Goal: Contribute content: Add original content to the website for others to see

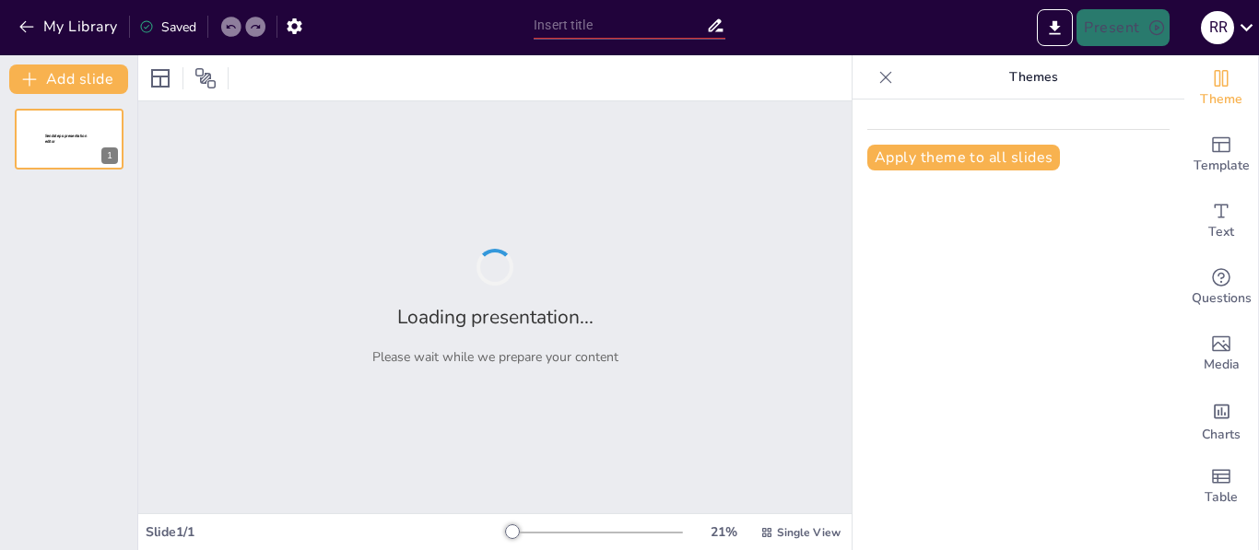
type input "La Importancia de la Gestión Documental en las Organizaciones Modernas"
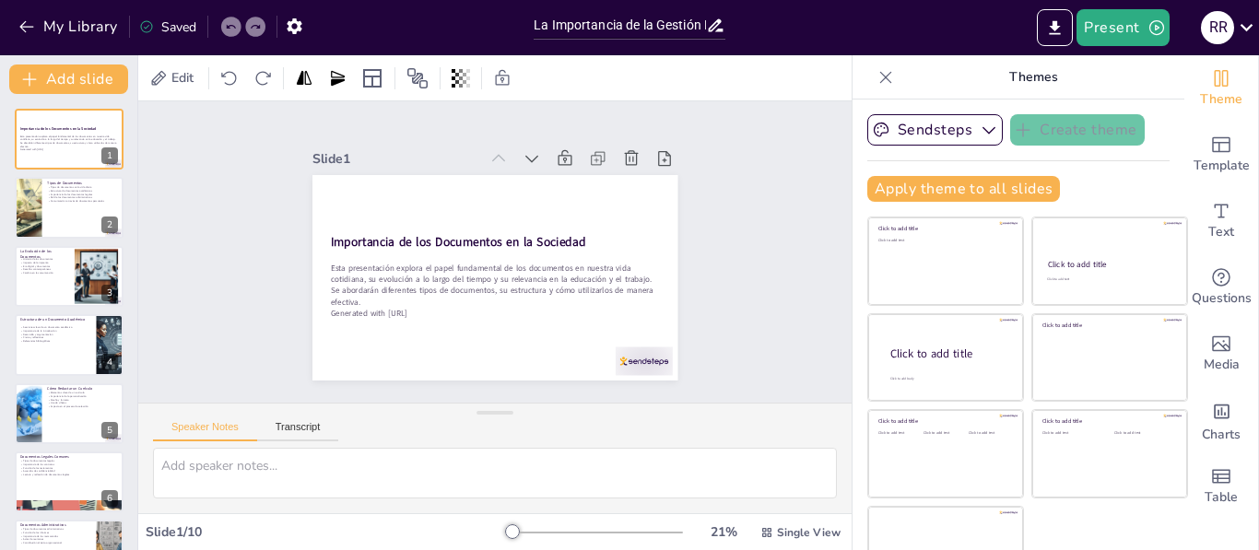
click at [729, 276] on div "Slide 1 Importancia de los Documentos en la Sociedad Esta presentación explora …" at bounding box center [494, 252] width 741 height 374
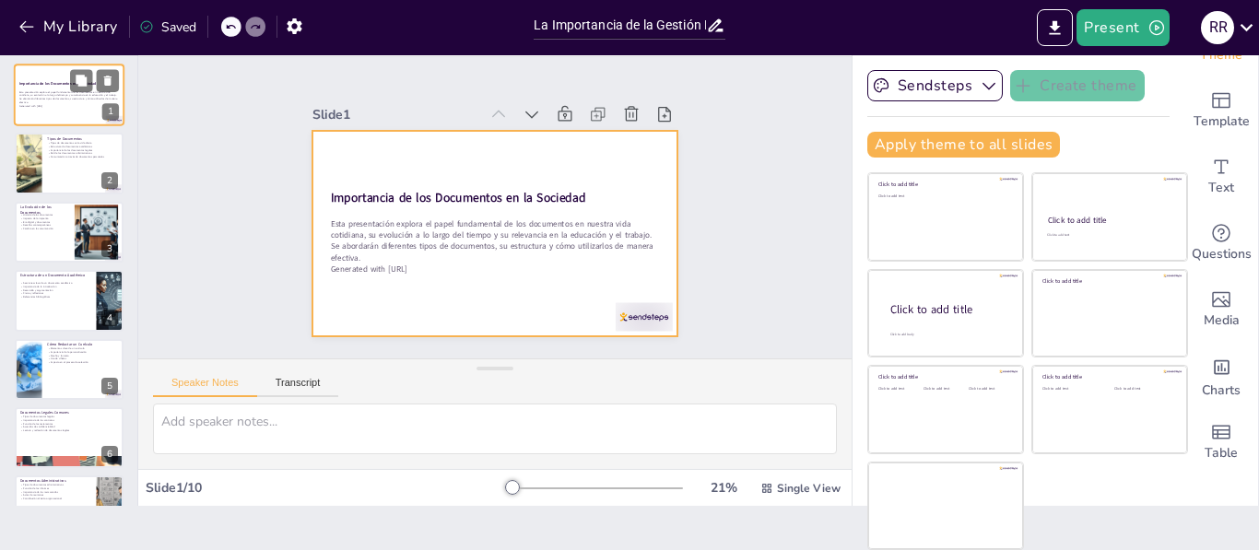
click at [63, 79] on div at bounding box center [69, 95] width 111 height 63
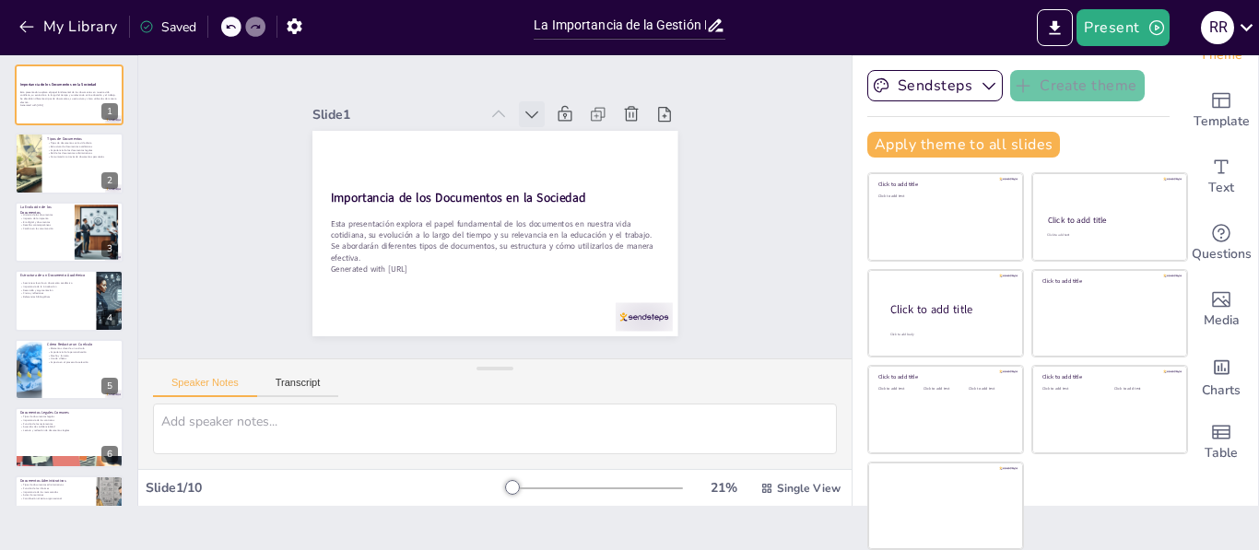
click at [532, 109] on icon at bounding box center [542, 119] width 20 height 20
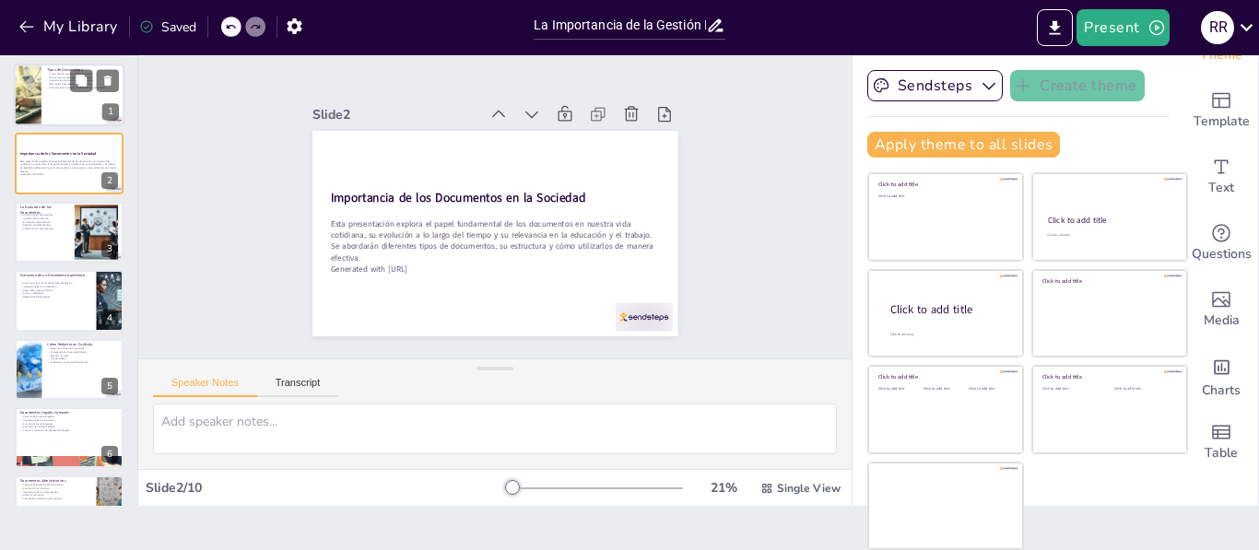
click at [70, 104] on div at bounding box center [69, 95] width 111 height 63
type textarea "Lo ipsumdolorsit am consectetu ad elitsed doei tempor in utlaboreetd magn aliqu…"
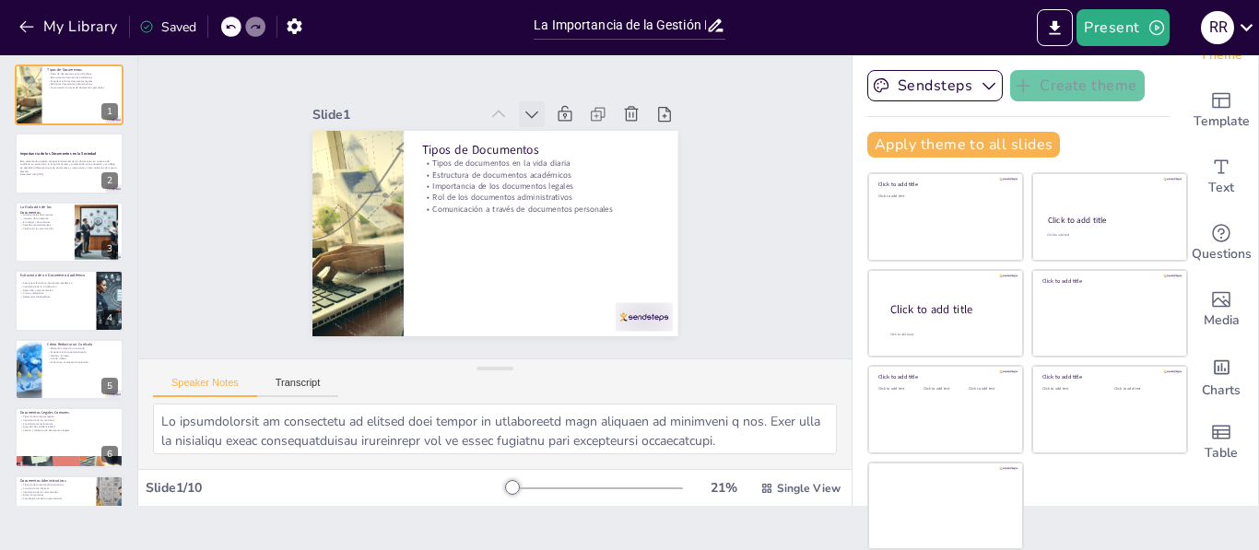
click at [523, 111] on icon at bounding box center [532, 114] width 18 height 18
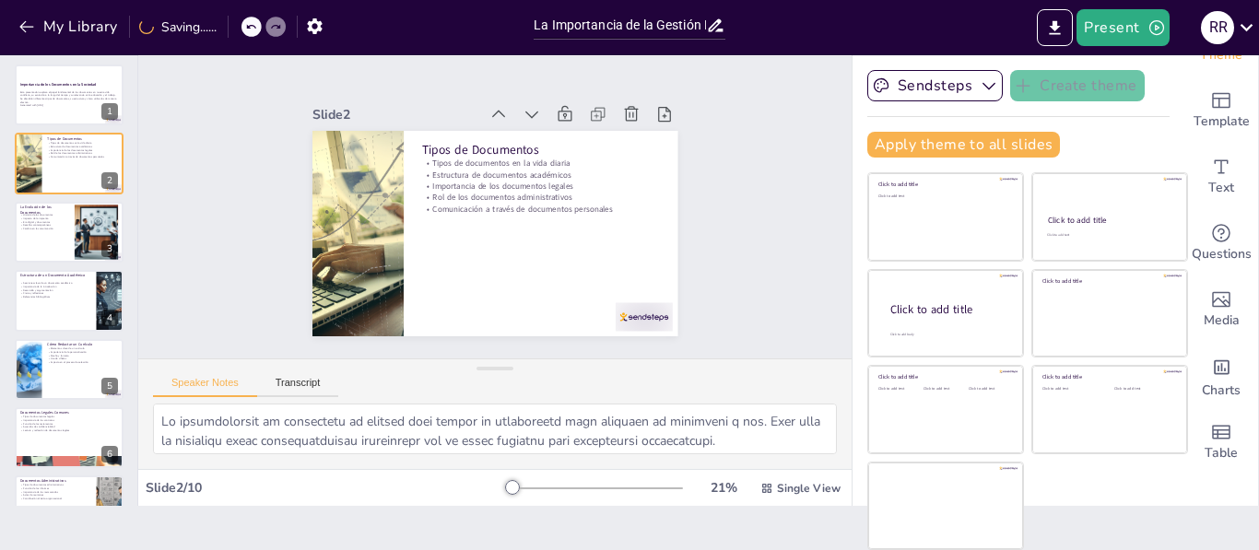
click at [540, 113] on icon at bounding box center [551, 124] width 22 height 22
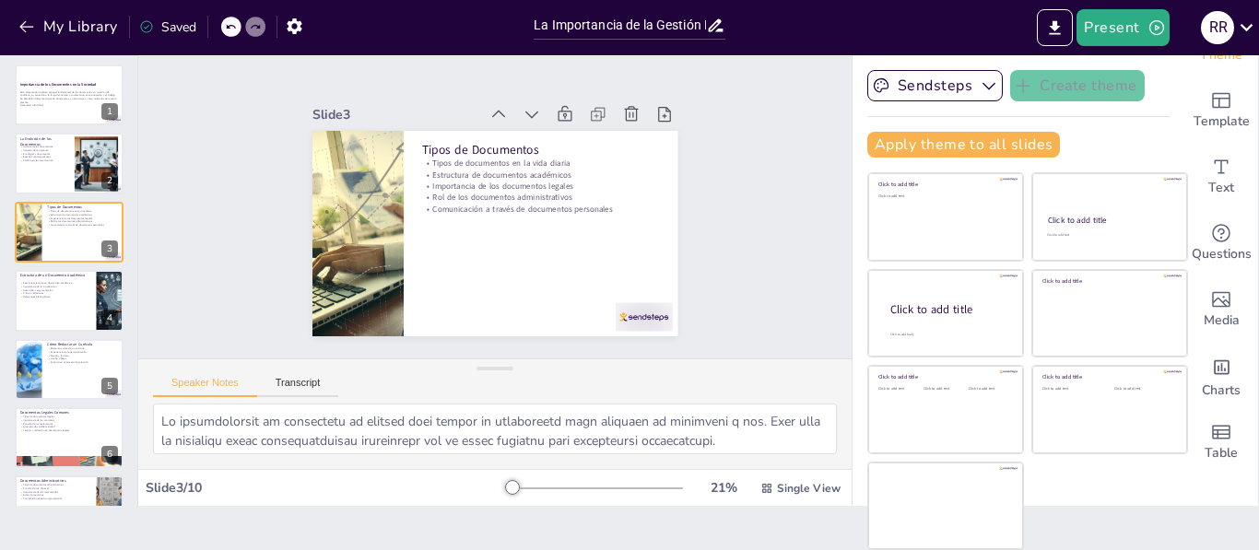
click at [532, 111] on icon at bounding box center [542, 119] width 20 height 20
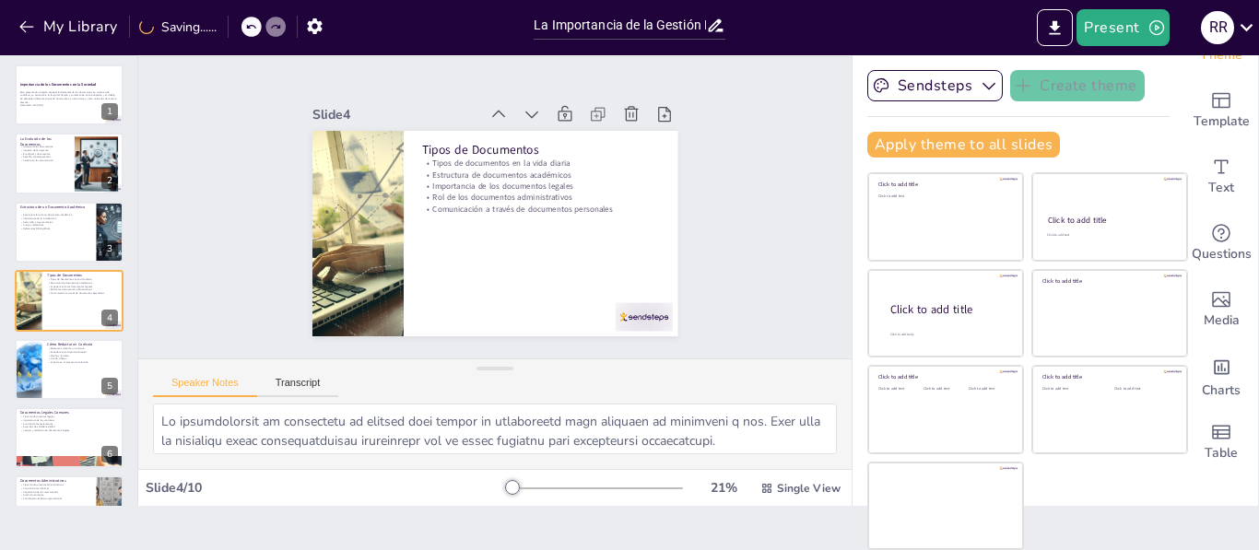
click at [523, 111] on icon at bounding box center [532, 114] width 18 height 18
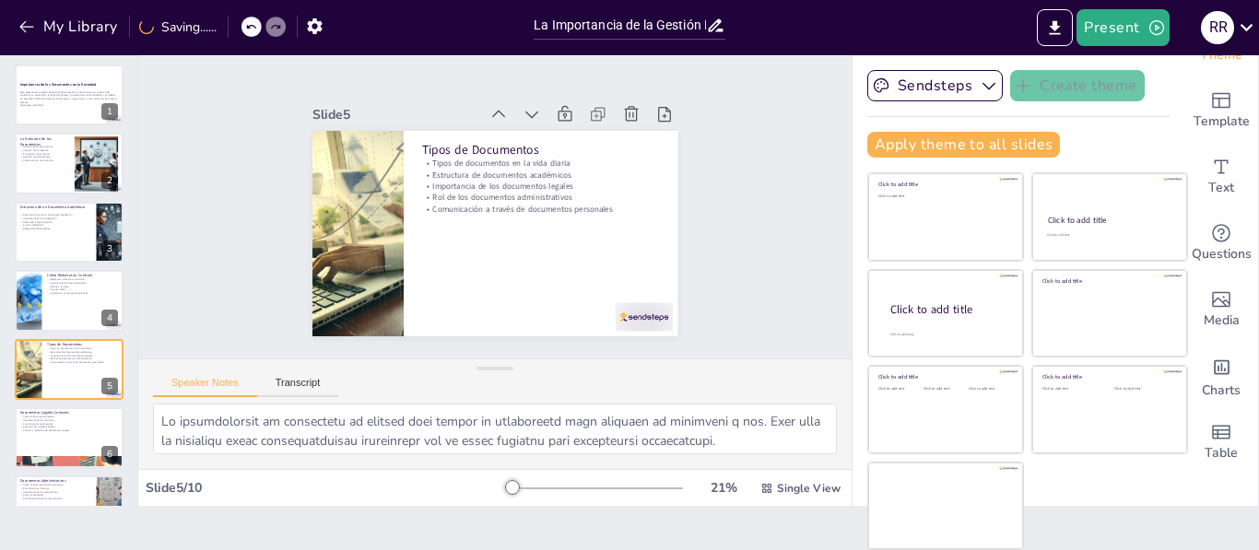
click at [523, 111] on icon at bounding box center [532, 114] width 18 height 18
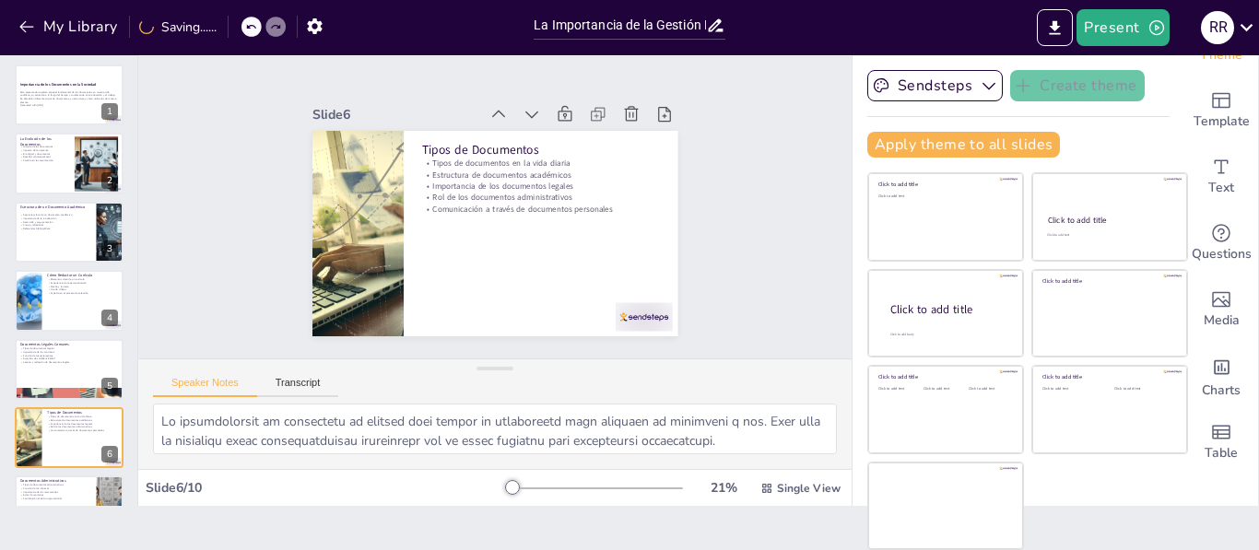
click at [523, 111] on icon at bounding box center [532, 114] width 18 height 18
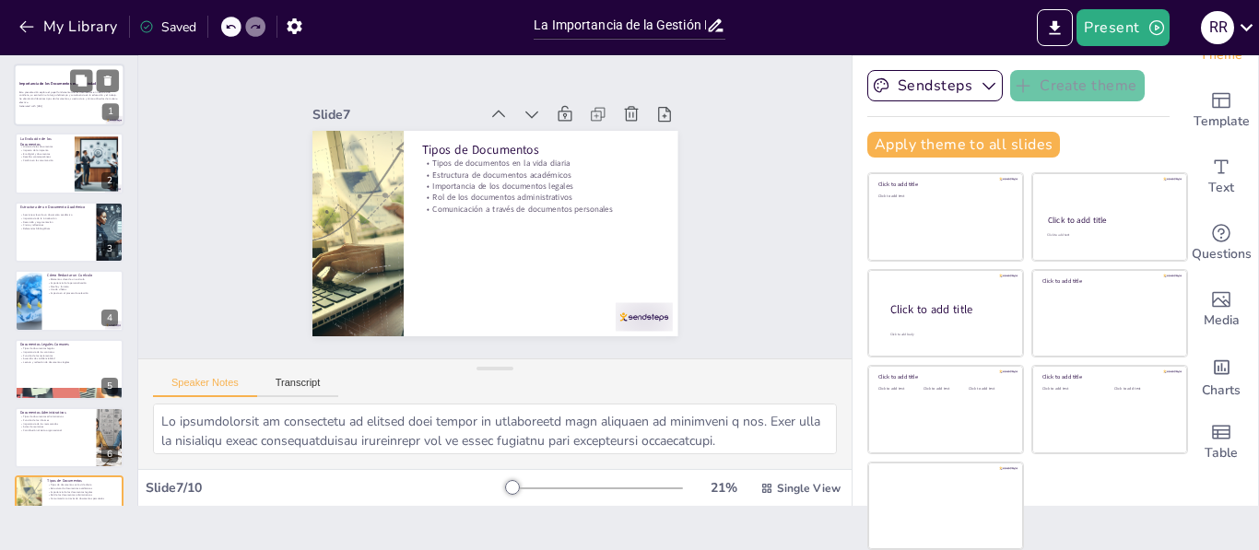
click at [58, 100] on p "Esta presentación explora el papel fundamental de los documentos en nuestra vid…" at bounding box center [69, 97] width 100 height 14
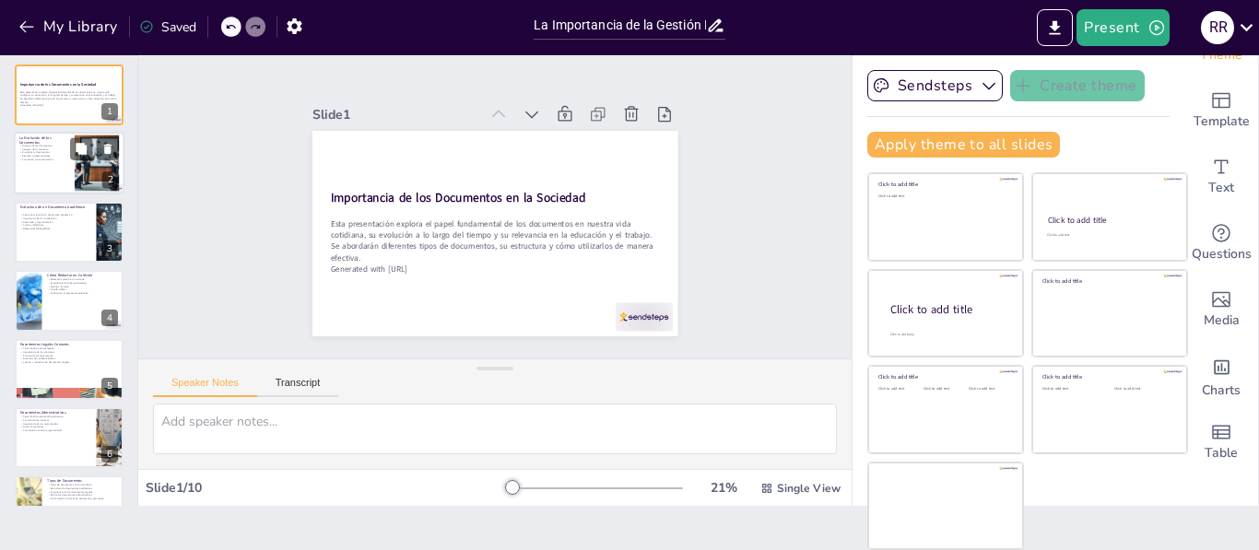
click at [55, 145] on p "Historia de los documentos" at bounding box center [44, 147] width 50 height 4
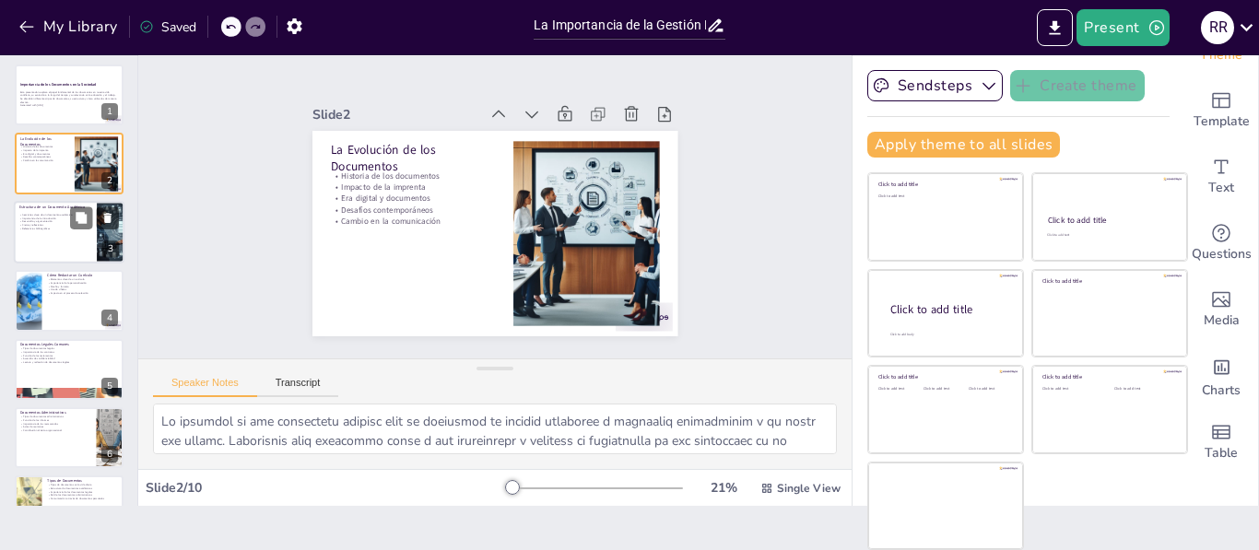
click at [48, 226] on p "Cierre y reflexiones" at bounding box center [55, 225] width 72 height 4
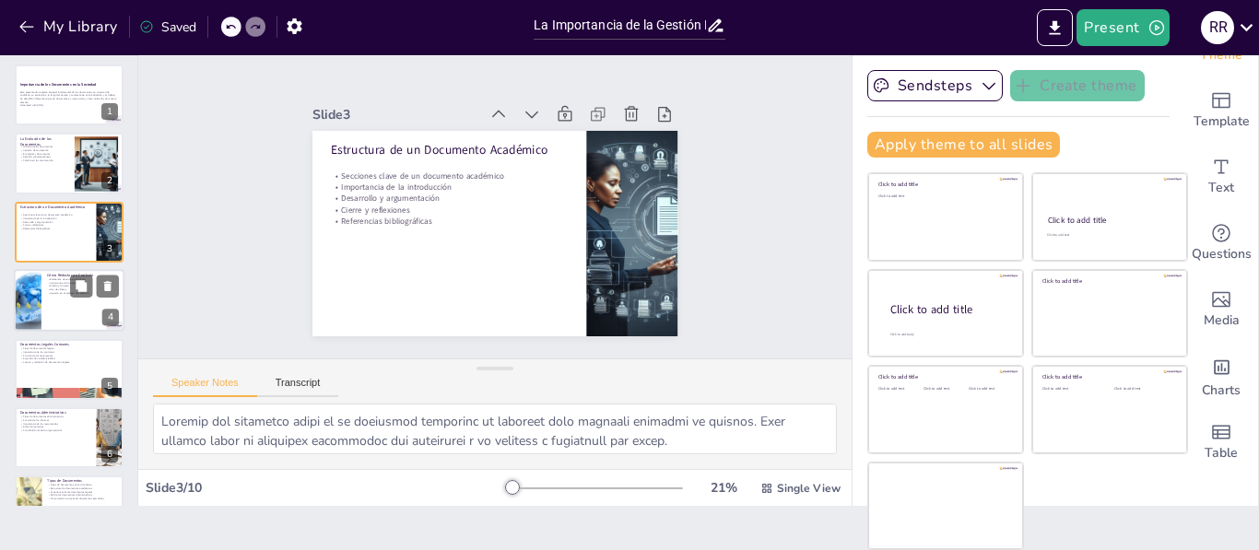
click at [64, 301] on div at bounding box center [69, 300] width 111 height 63
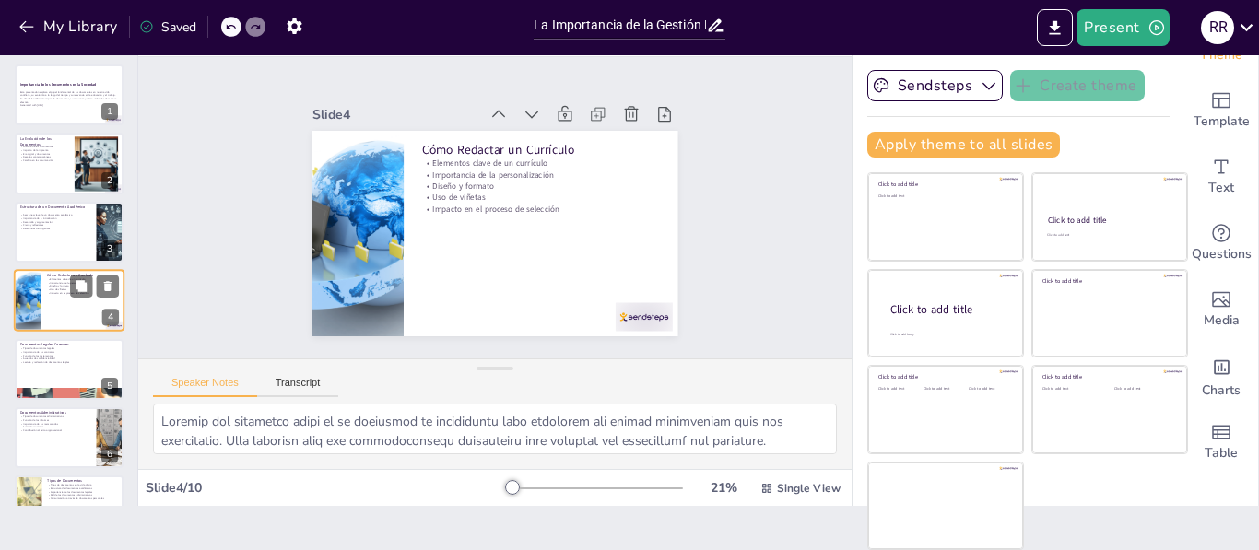
scroll to position [23, 0]
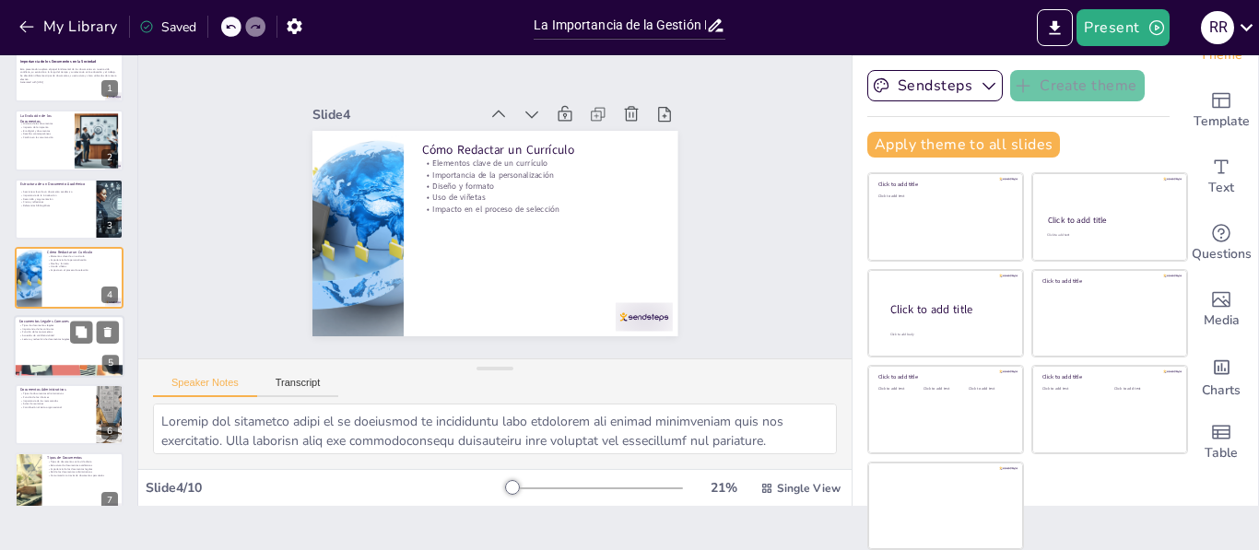
click at [58, 345] on div at bounding box center [69, 346] width 111 height 63
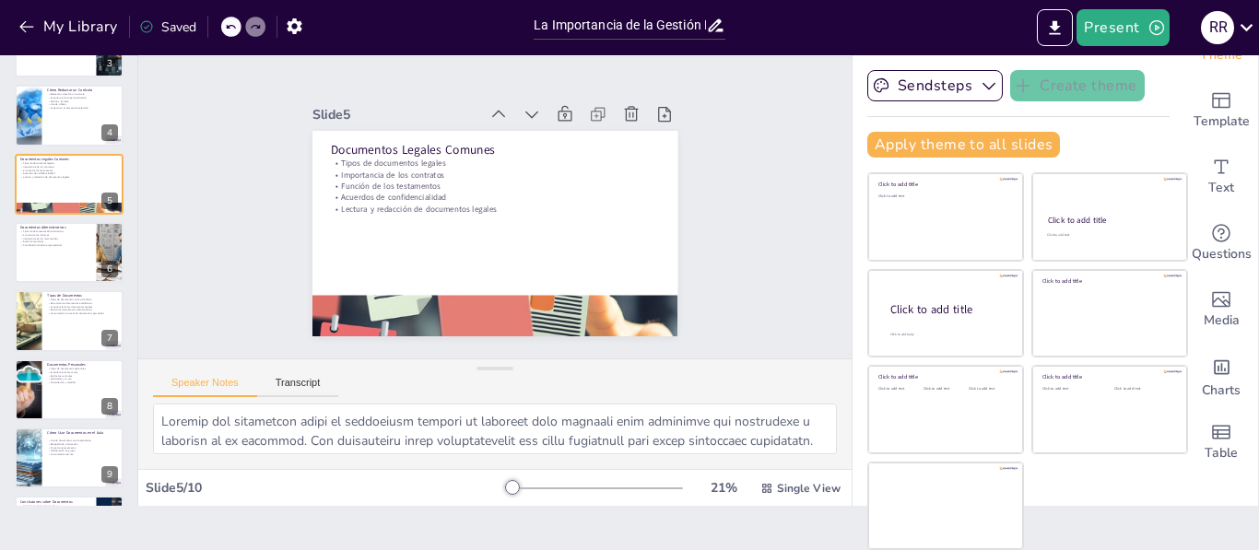
scroll to position [252, 0]
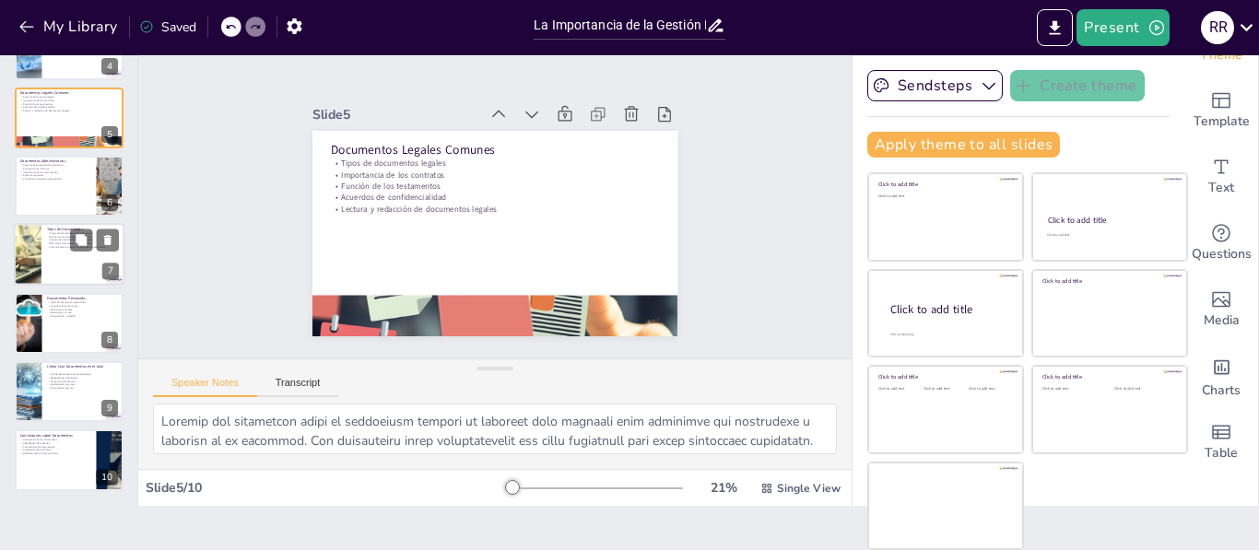
click at [69, 252] on div at bounding box center [69, 255] width 111 height 63
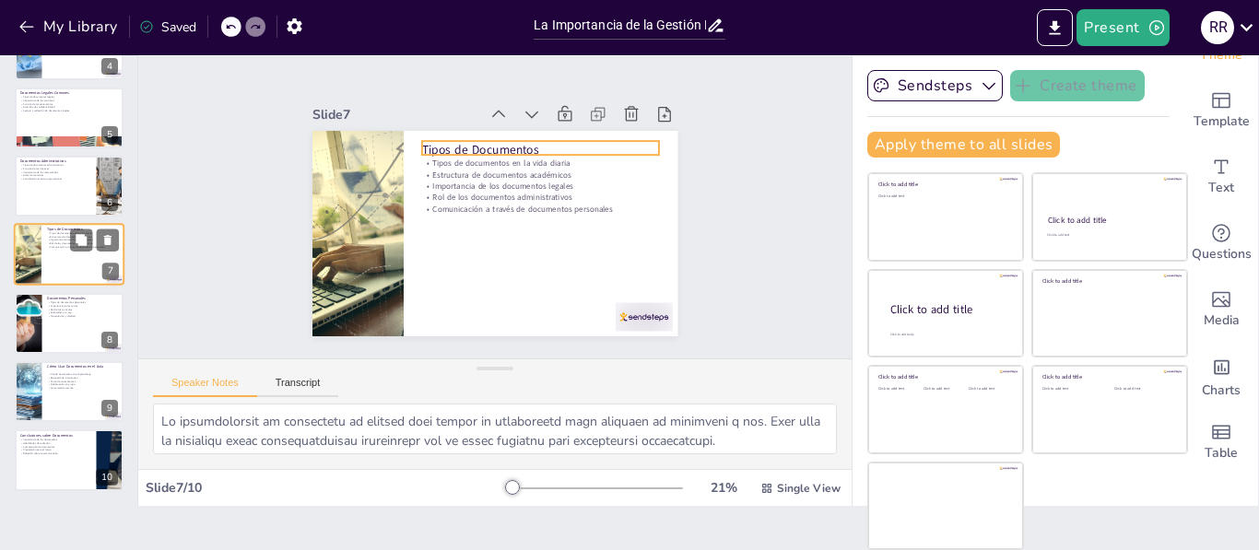
scroll to position [229, 0]
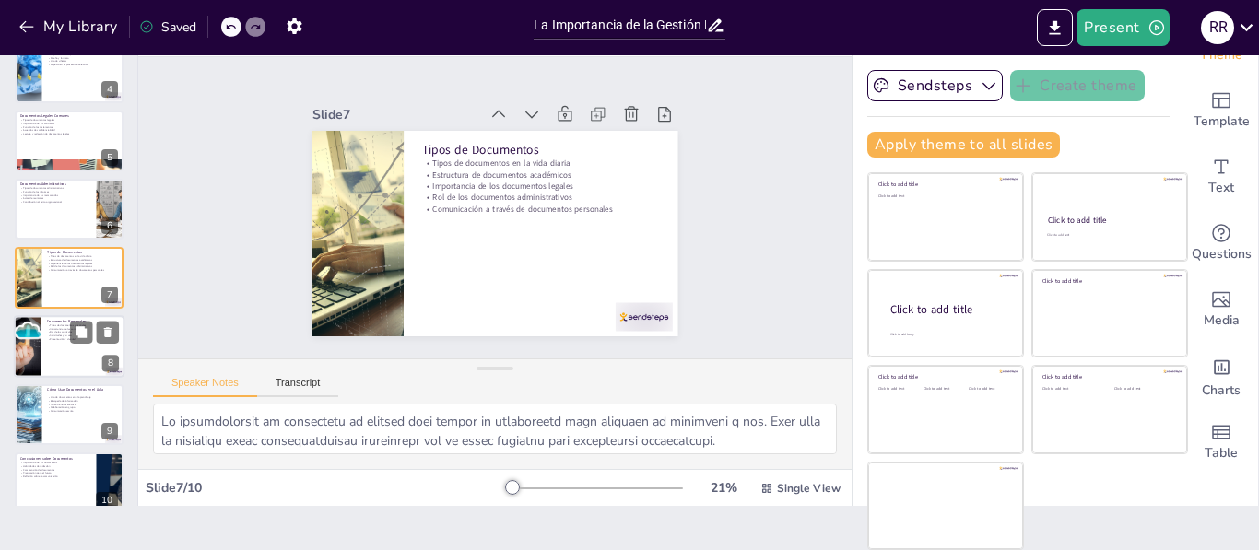
click at [57, 346] on div at bounding box center [69, 346] width 111 height 63
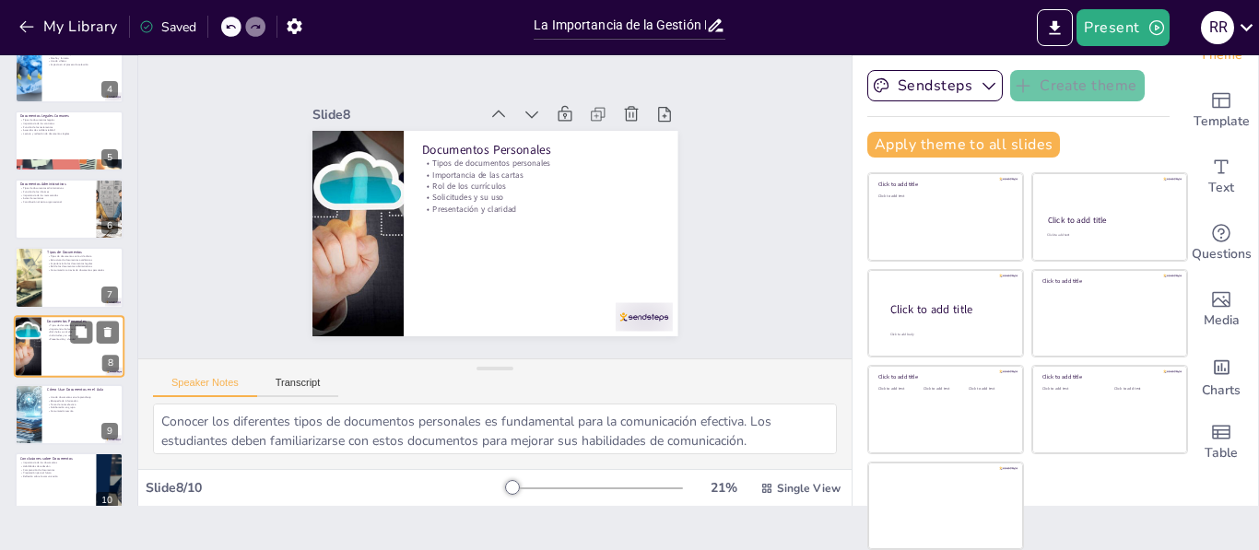
scroll to position [252, 0]
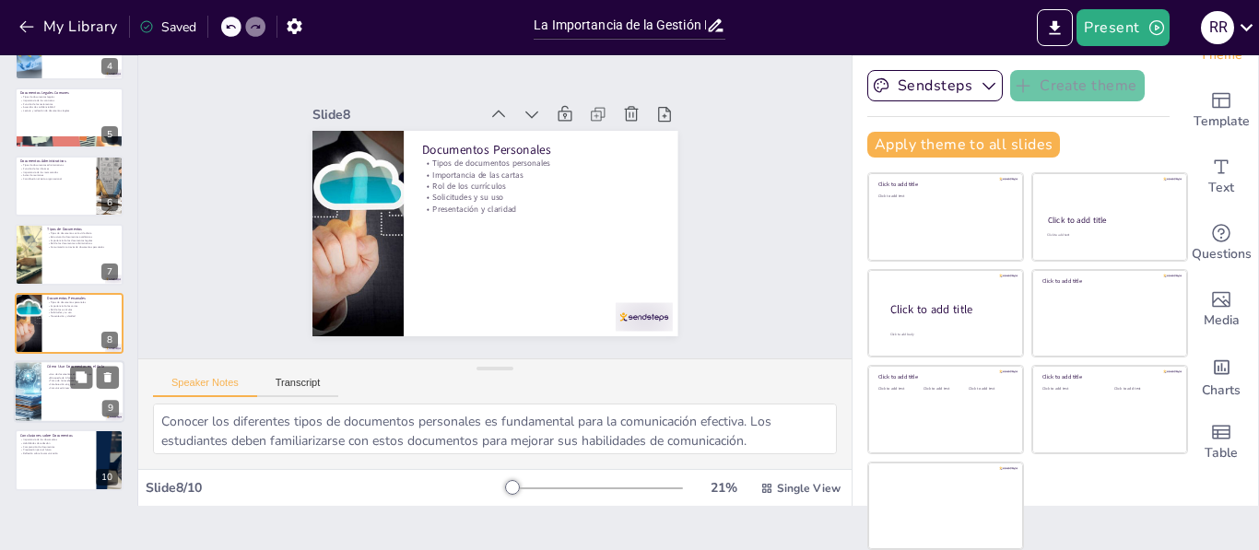
click at [59, 394] on div at bounding box center [69, 391] width 111 height 63
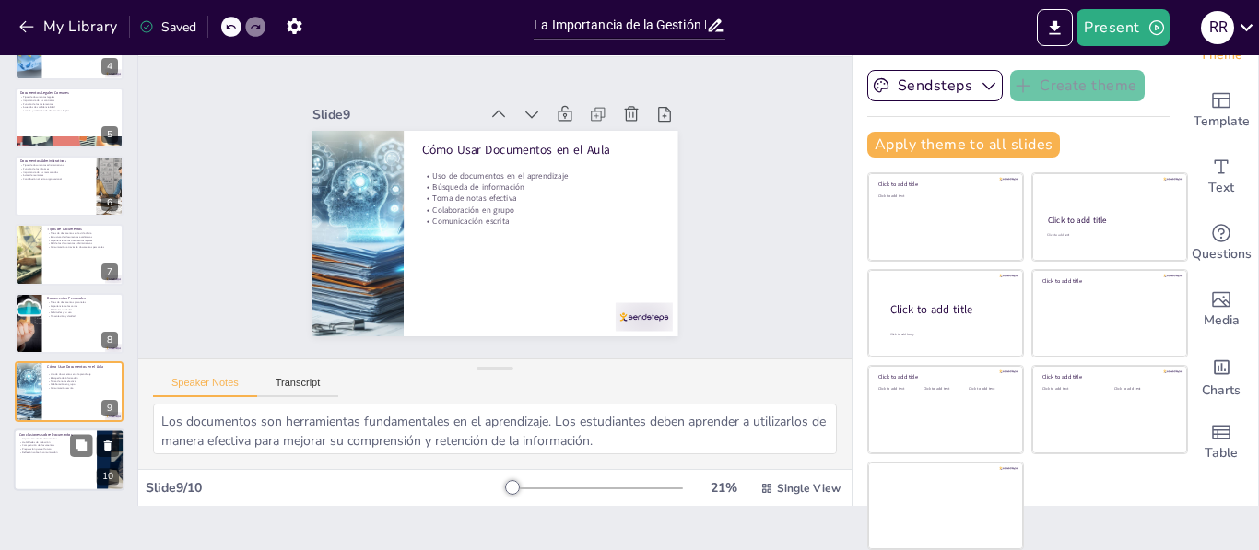
click at [65, 444] on p "Comprensión de documentos" at bounding box center [55, 446] width 72 height 4
type textarea "Reconocer la importancia de los documentos en la vida diaria es fundamental par…"
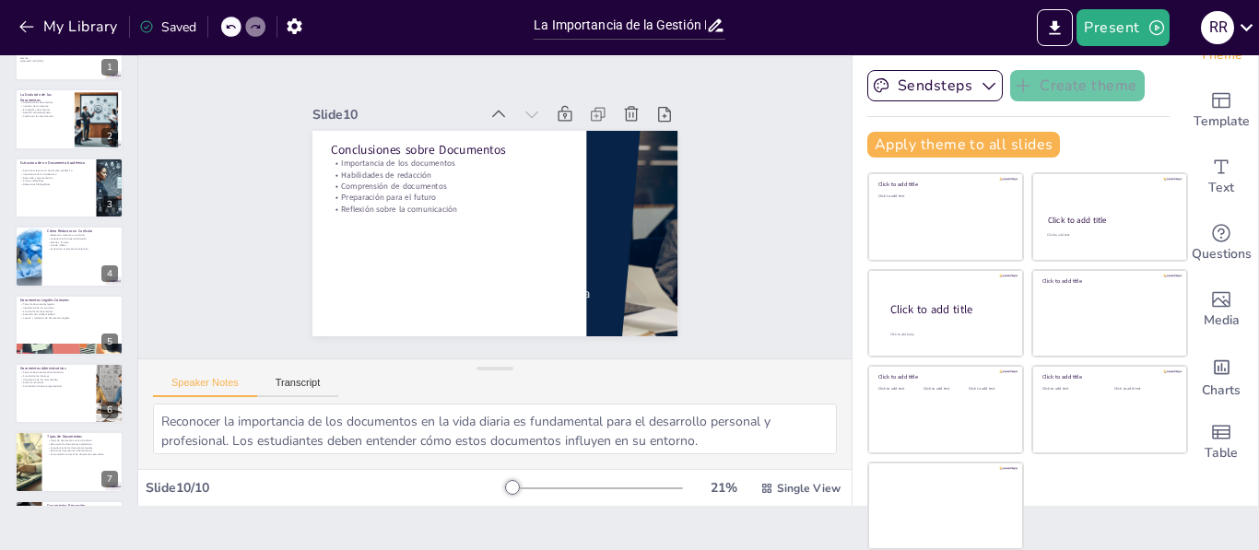
scroll to position [0, 0]
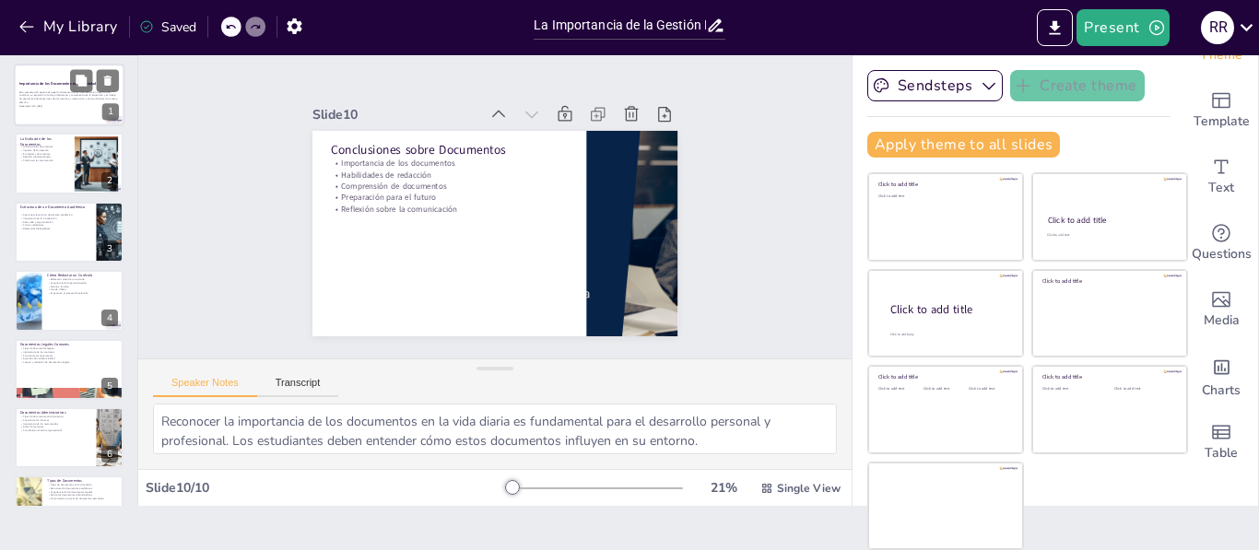
click at [74, 104] on p "Generated with [URL]" at bounding box center [69, 106] width 100 height 4
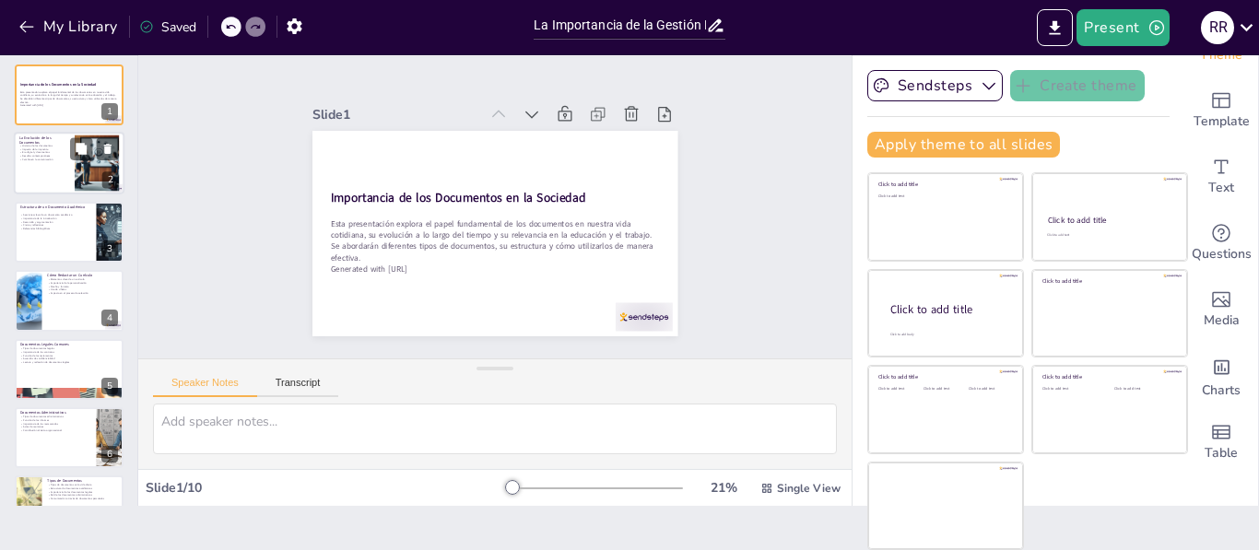
click at [49, 182] on div at bounding box center [69, 164] width 111 height 63
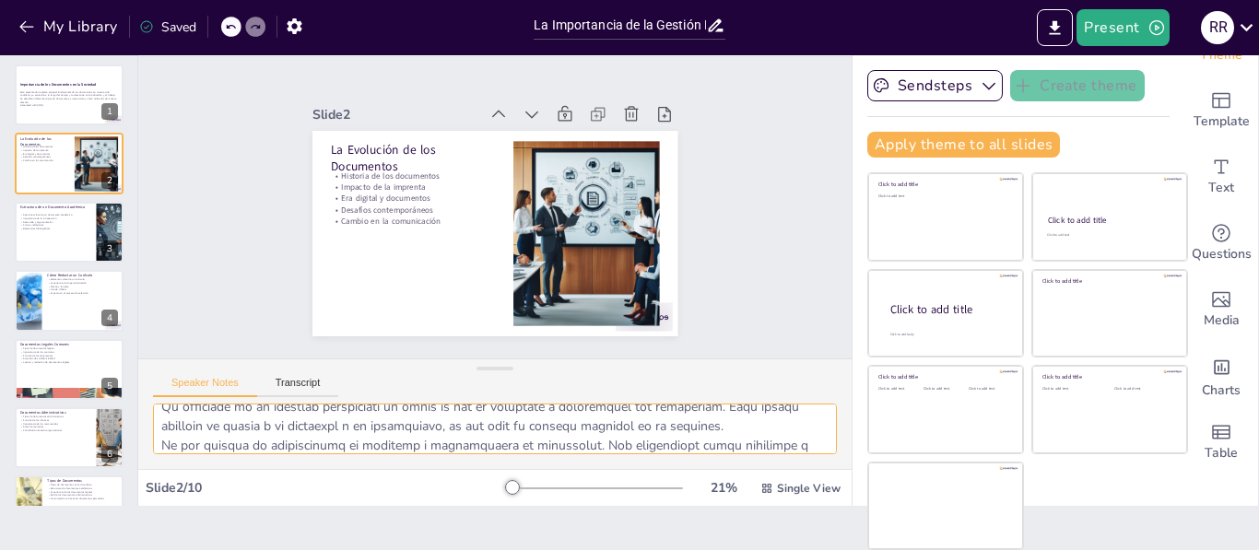
scroll to position [74, 0]
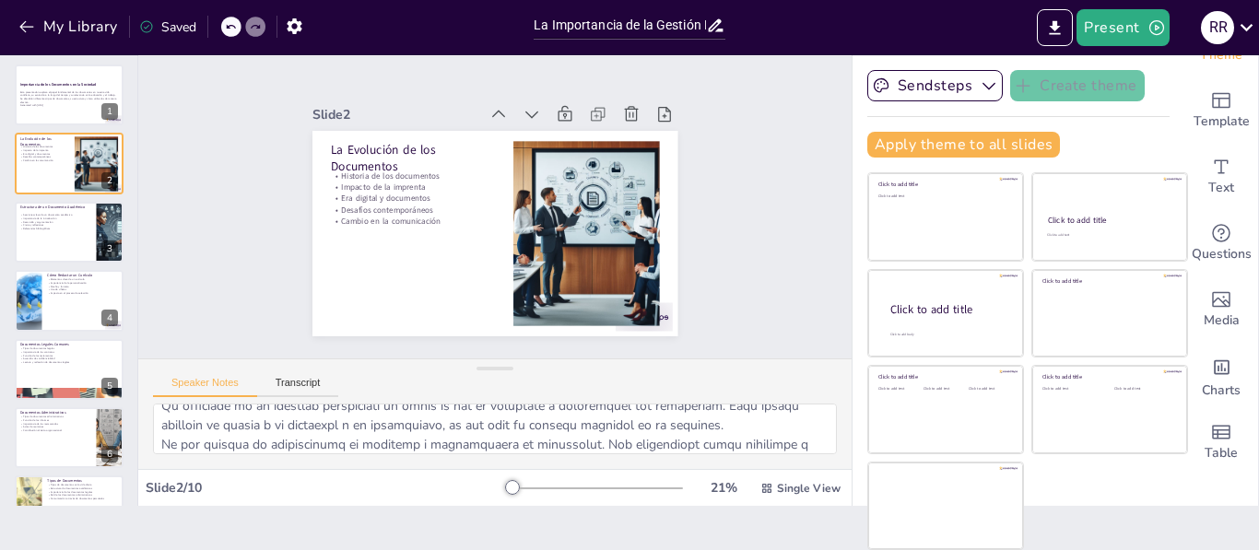
click at [548, 489] on div at bounding box center [594, 488] width 177 height 15
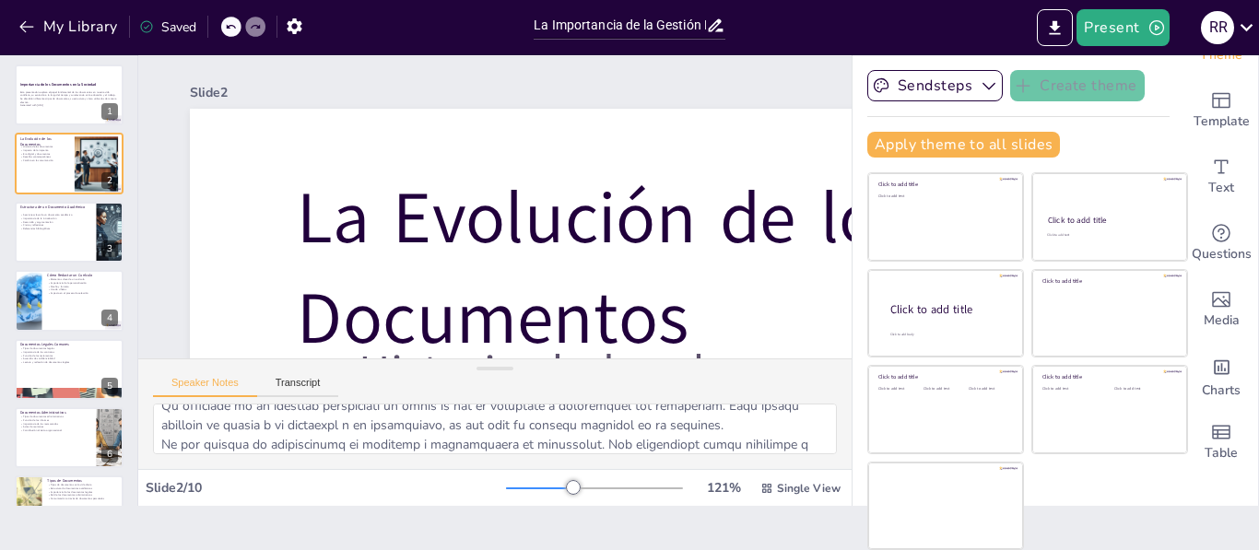
click at [506, 489] on div at bounding box center [539, 489] width 67 height 2
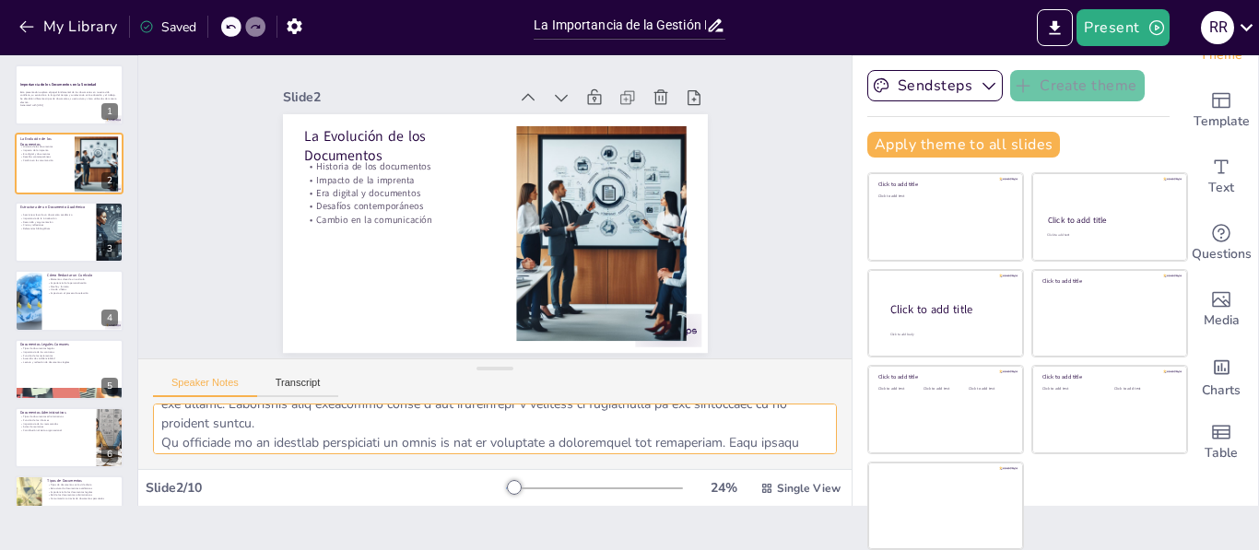
scroll to position [0, 0]
drag, startPoint x: 159, startPoint y: 419, endPoint x: 193, endPoint y: 424, distance: 33.5
click at [193, 424] on textarea at bounding box center [495, 429] width 684 height 51
drag, startPoint x: 210, startPoint y: 396, endPoint x: 250, endPoint y: 408, distance: 41.4
drag, startPoint x: 250, startPoint y: 408, endPoint x: 176, endPoint y: 419, distance: 74.4
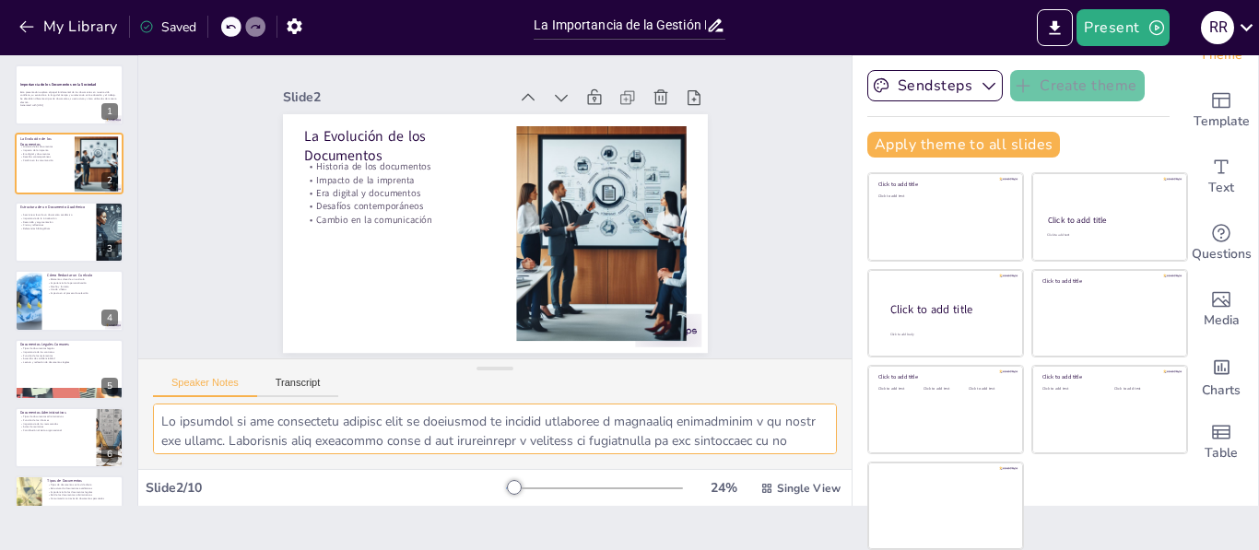
click at [176, 419] on textarea at bounding box center [495, 429] width 684 height 51
click at [175, 428] on textarea at bounding box center [495, 429] width 684 height 51
drag, startPoint x: 159, startPoint y: 416, endPoint x: 725, endPoint y: 452, distance: 566.3
click at [725, 452] on textarea at bounding box center [495, 429] width 684 height 51
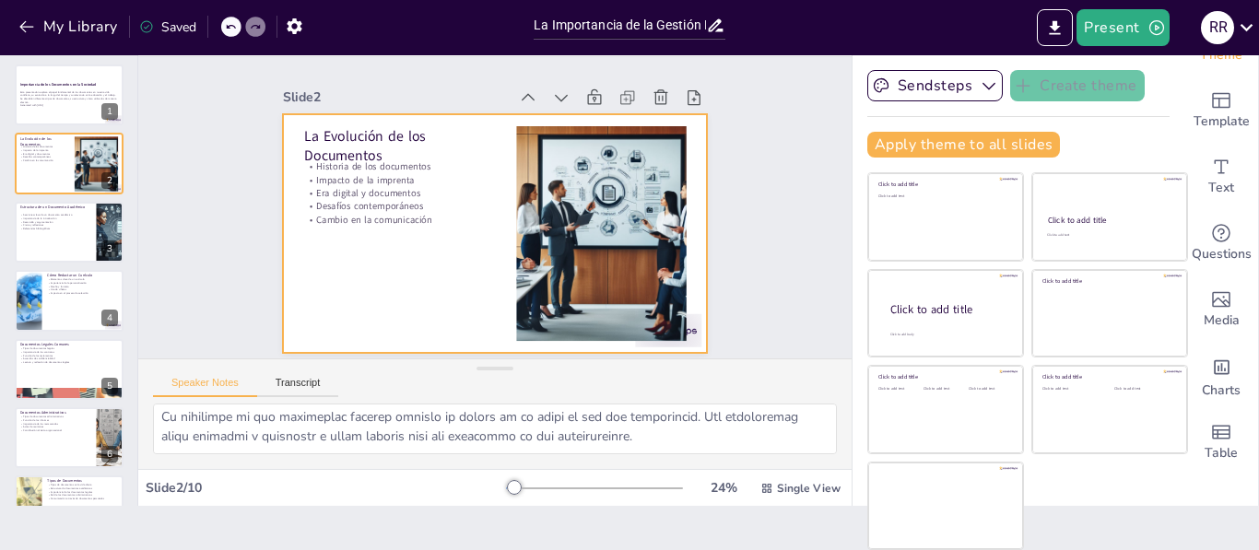
click at [308, 243] on div at bounding box center [495, 233] width 425 height 239
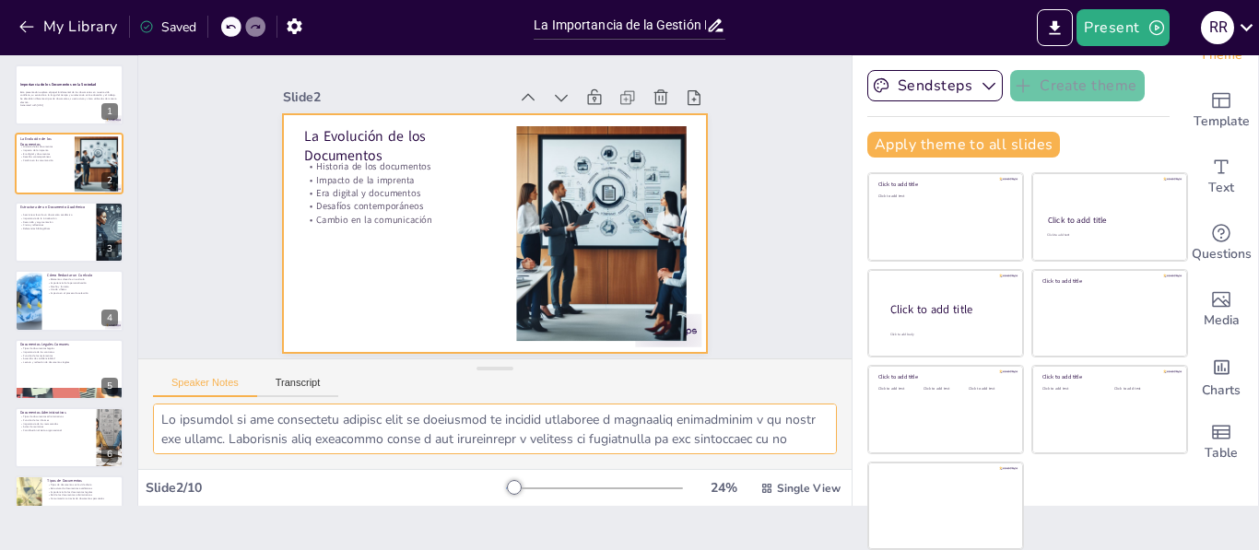
scroll to position [0, 0]
click at [48, 171] on div at bounding box center [69, 164] width 111 height 63
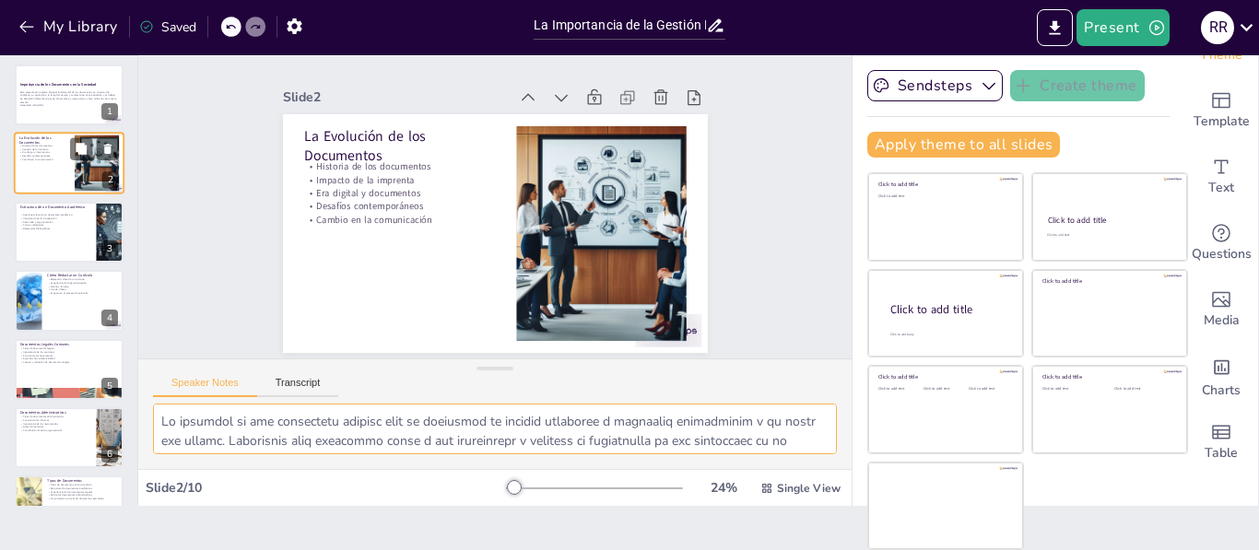
scroll to position [3, 0]
click at [48, 171] on div at bounding box center [69, 164] width 111 height 63
click at [52, 240] on div at bounding box center [69, 232] width 111 height 63
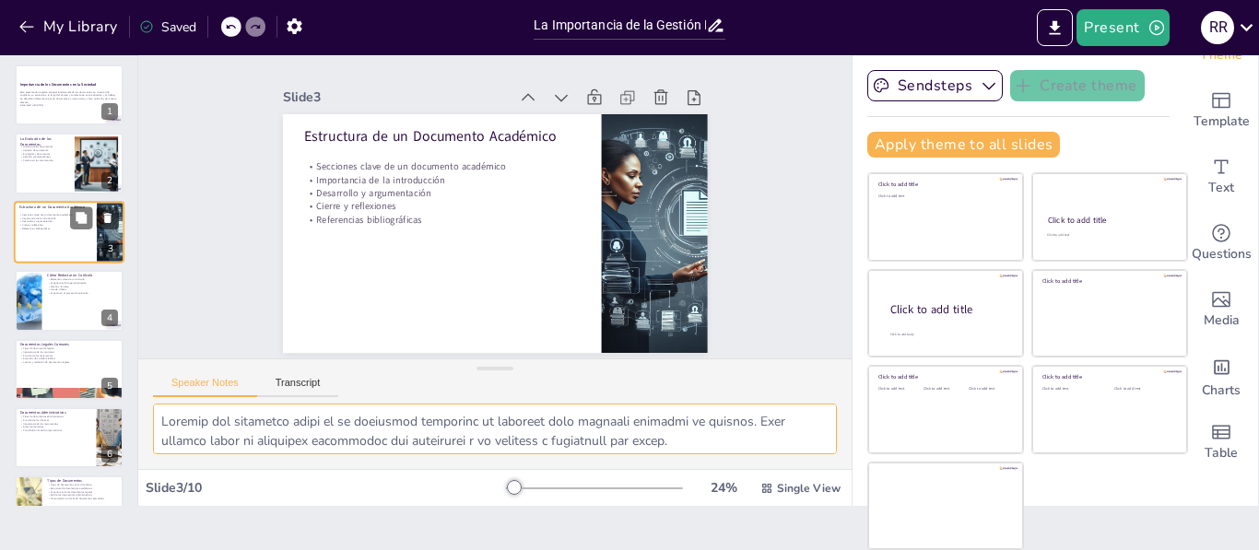
scroll to position [0, 0]
click at [68, 170] on div at bounding box center [69, 164] width 111 height 63
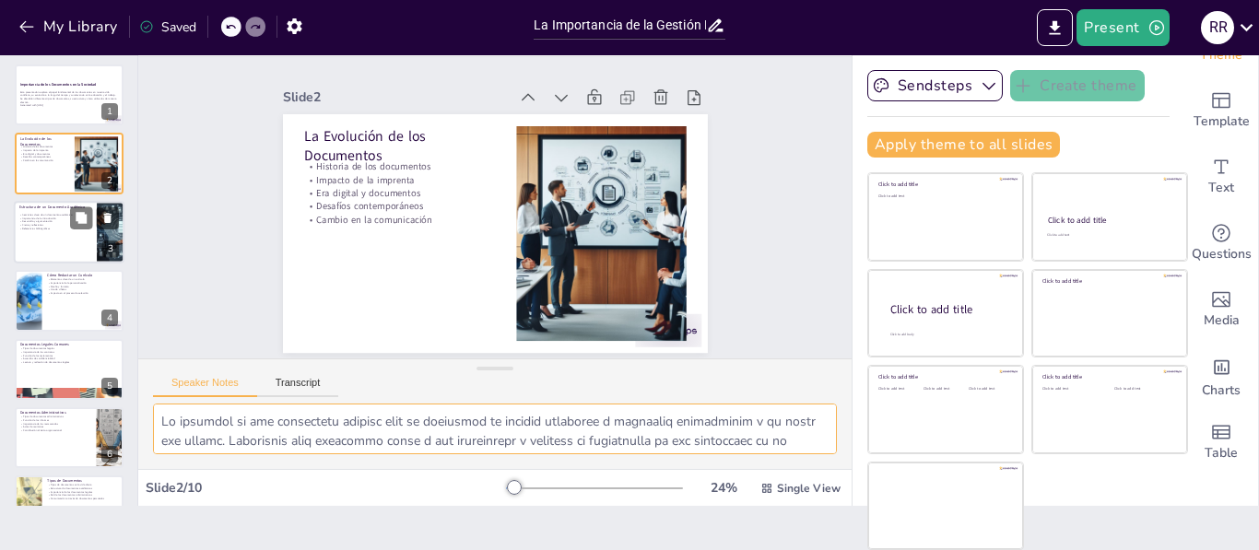
click at [52, 242] on div at bounding box center [69, 232] width 111 height 63
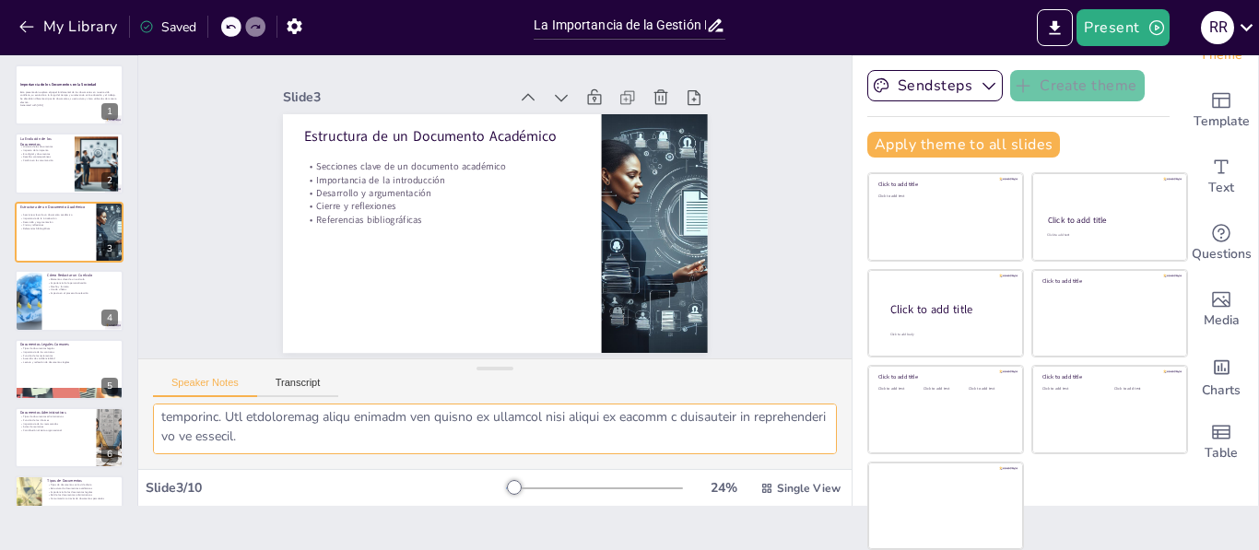
scroll to position [218, 0]
click at [99, 308] on div at bounding box center [69, 300] width 111 height 63
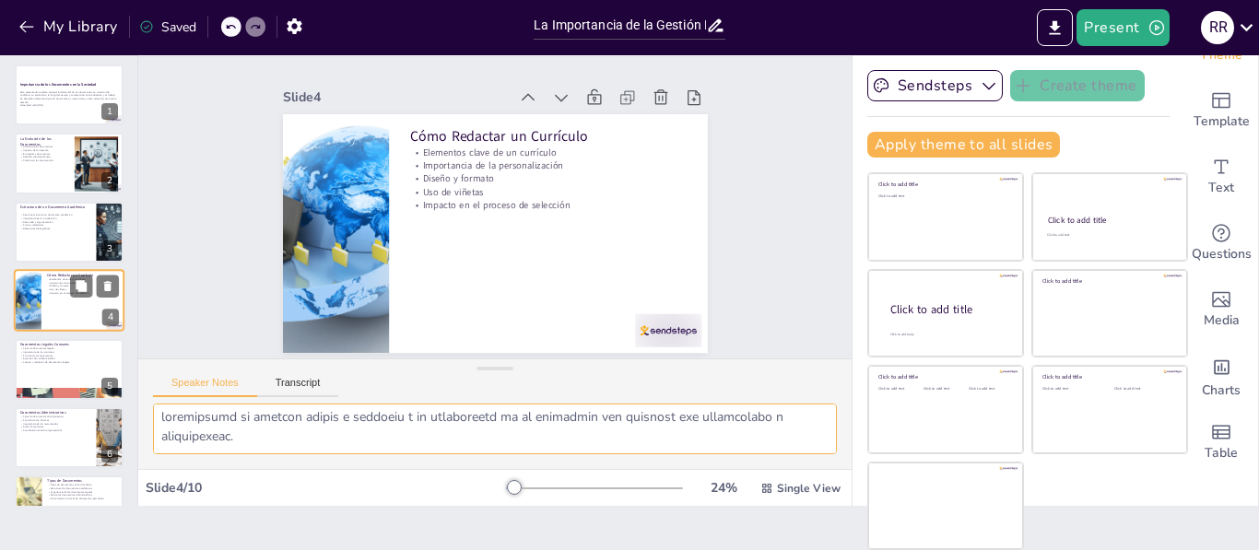
scroll to position [198, 0]
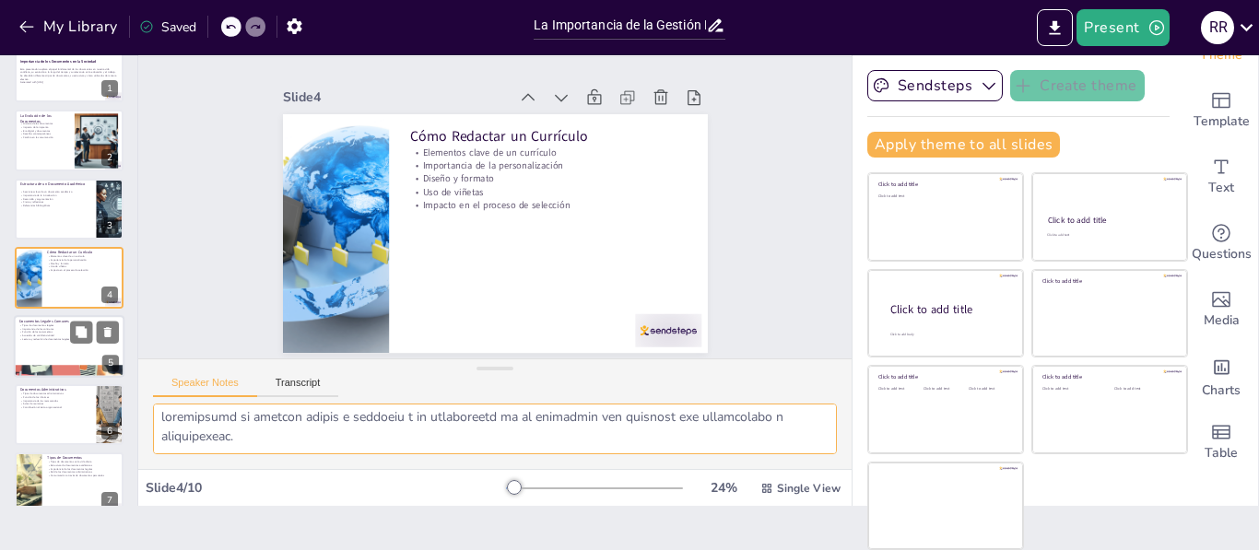
click at [57, 354] on div at bounding box center [69, 346] width 111 height 63
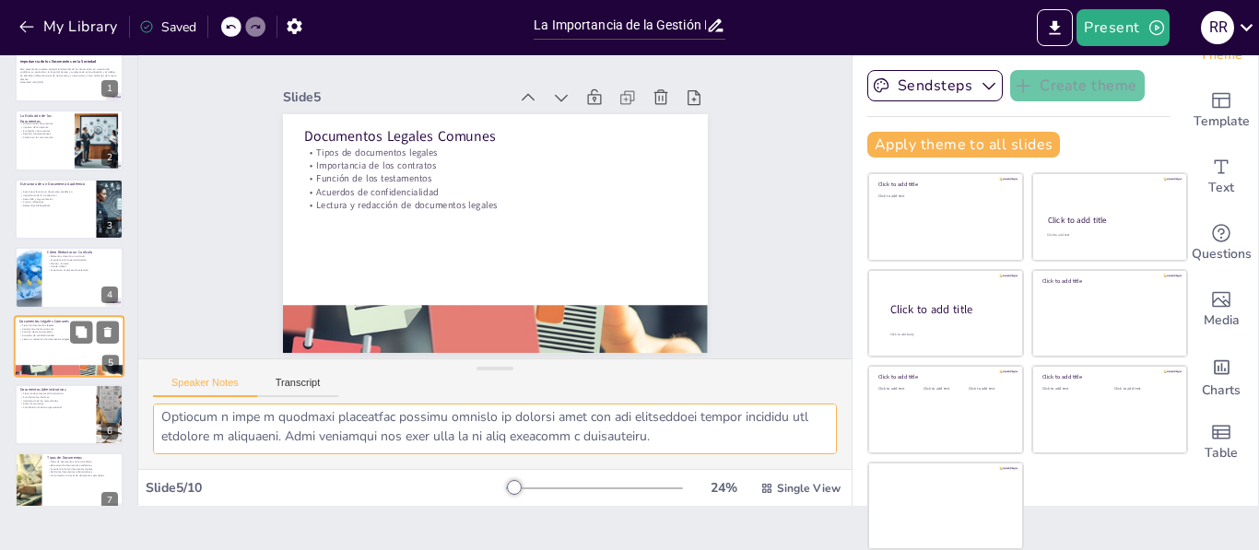
scroll to position [91, 0]
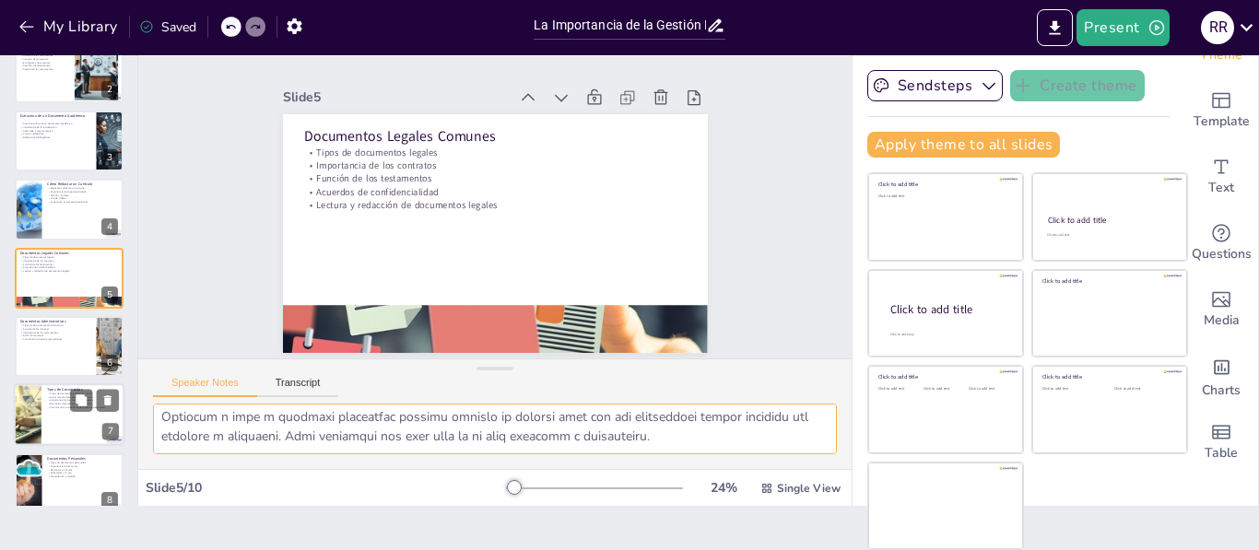
click at [61, 423] on div at bounding box center [69, 415] width 111 height 63
type textarea "La clasificación de documentos en nuestra vida diaria es fundamental para enten…"
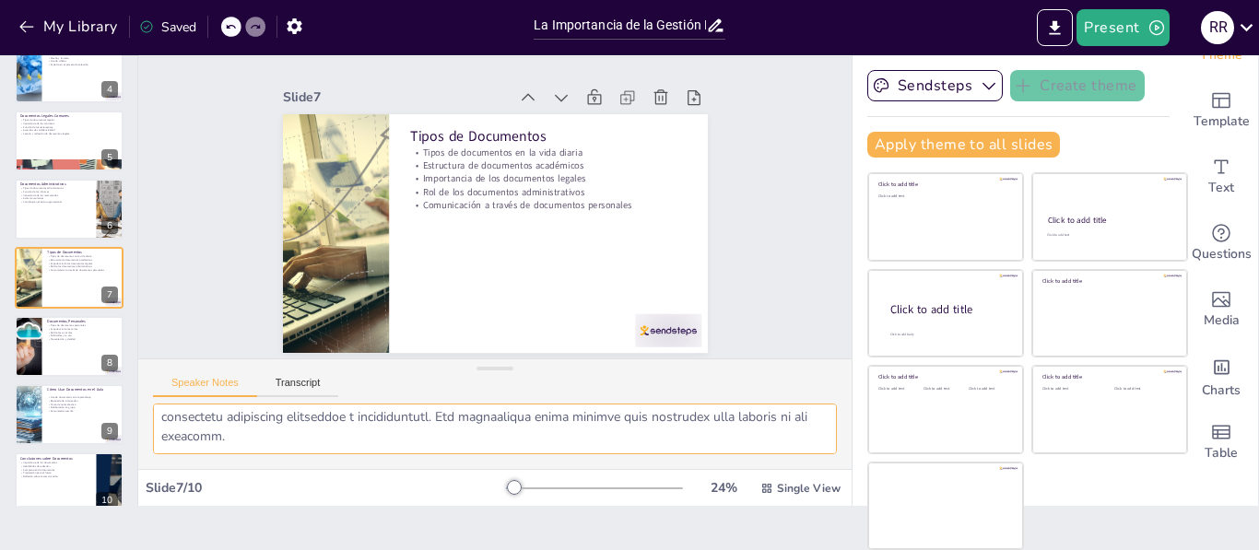
scroll to position [252, 0]
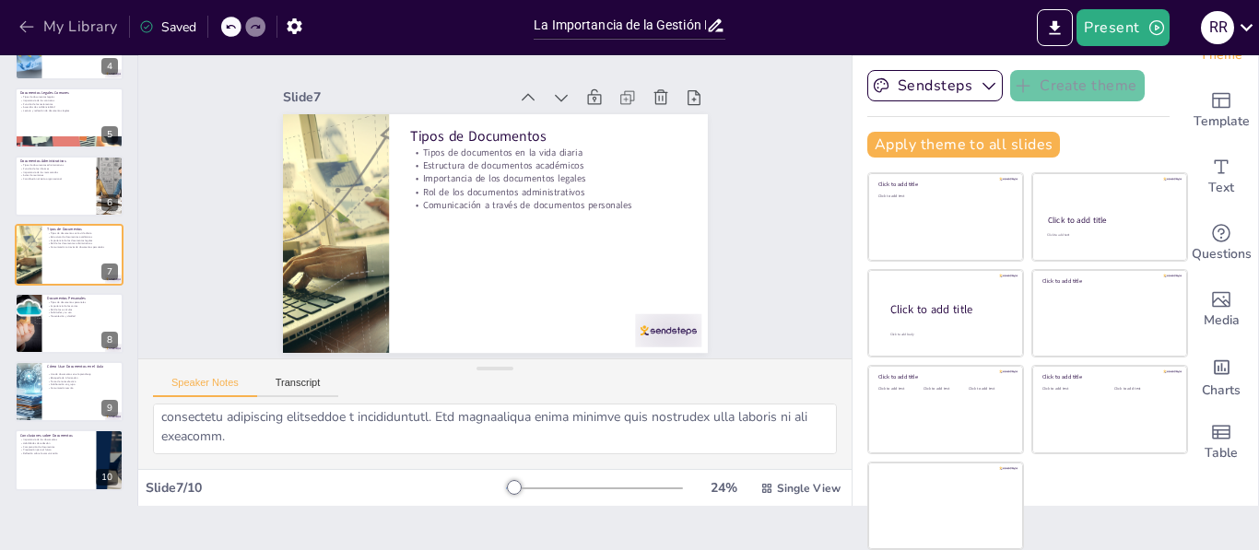
click at [24, 27] on icon "button" at bounding box center [26, 27] width 14 height 12
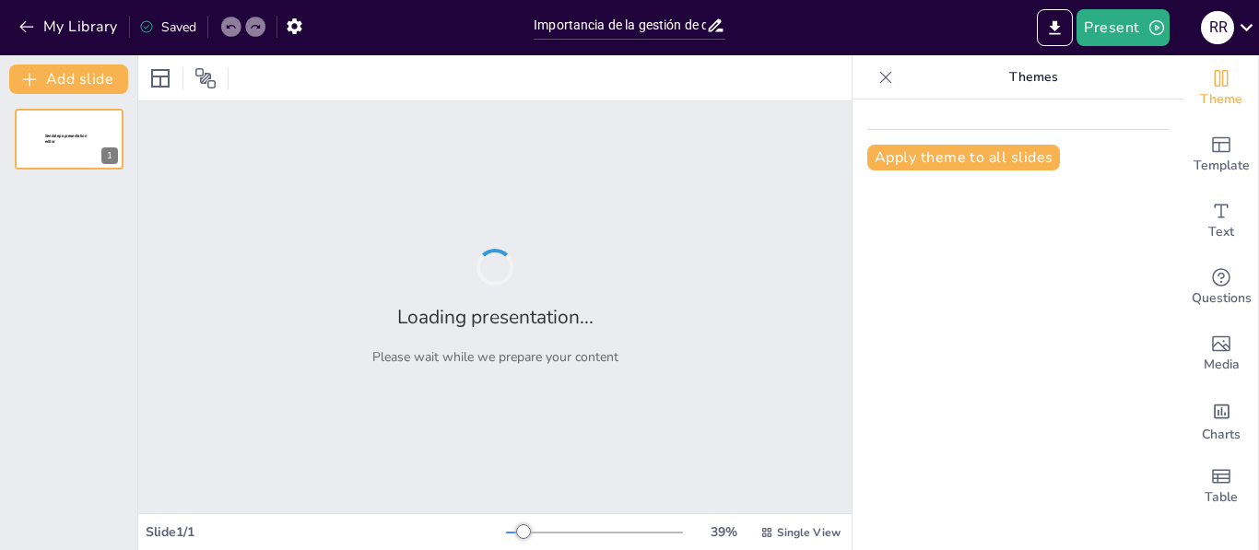
type input "Importancia de la gestión de datos y documentos en la empresa"
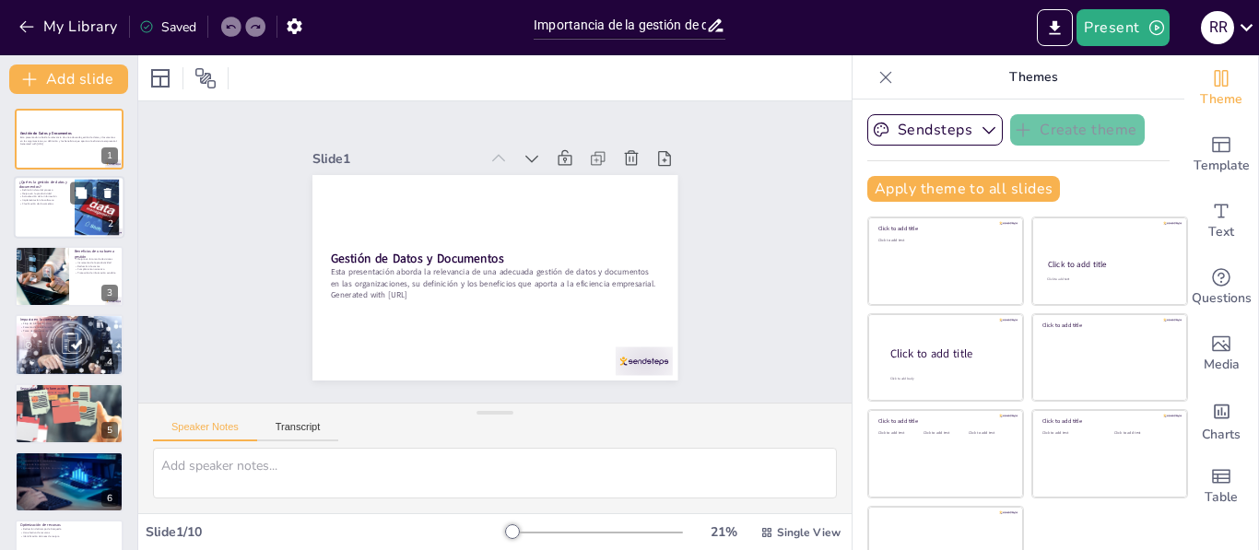
click at [54, 210] on div at bounding box center [69, 208] width 111 height 63
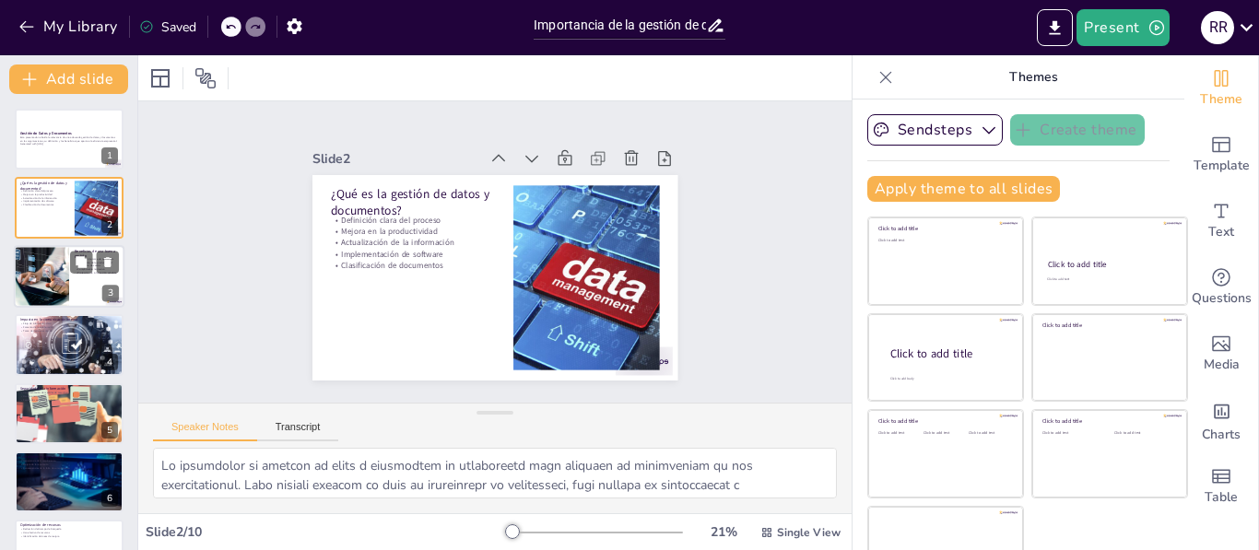
click at [67, 272] on div at bounding box center [41, 276] width 102 height 63
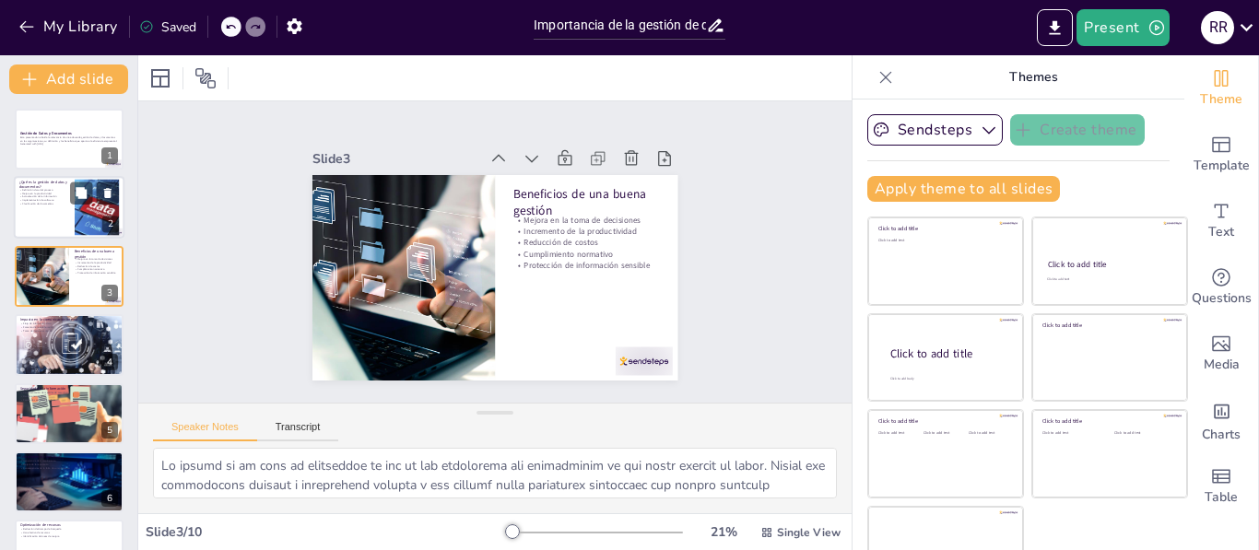
click at [56, 222] on div at bounding box center [69, 208] width 111 height 63
type textarea "Lo ipsumdolor si ametcon ad elits d eiusmodtem in utlaboreetd magn aliquaen ad …"
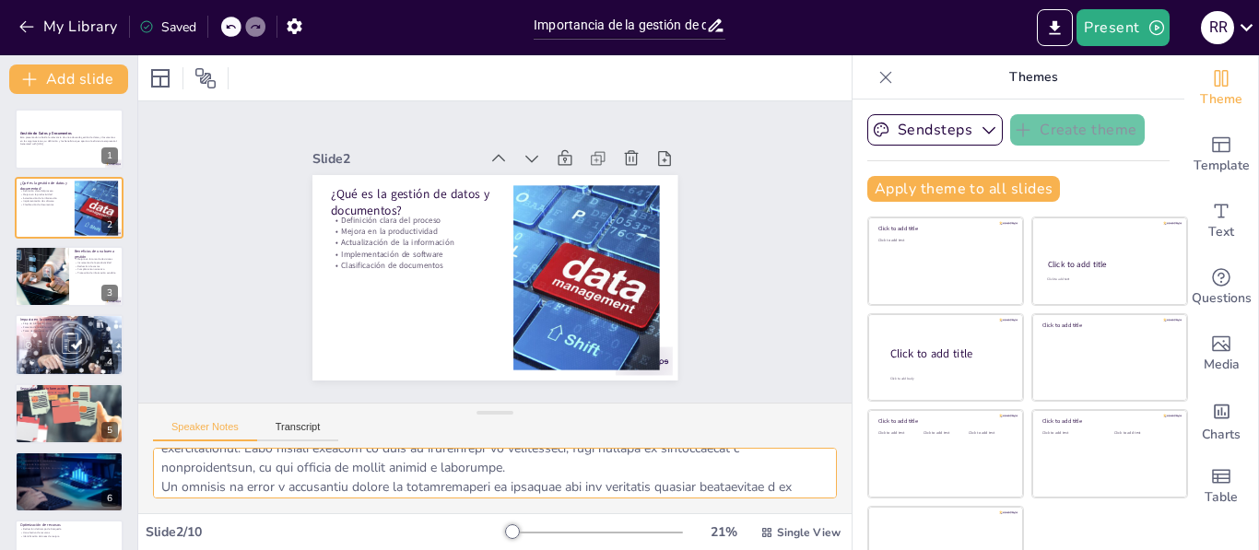
scroll to position [74, 0]
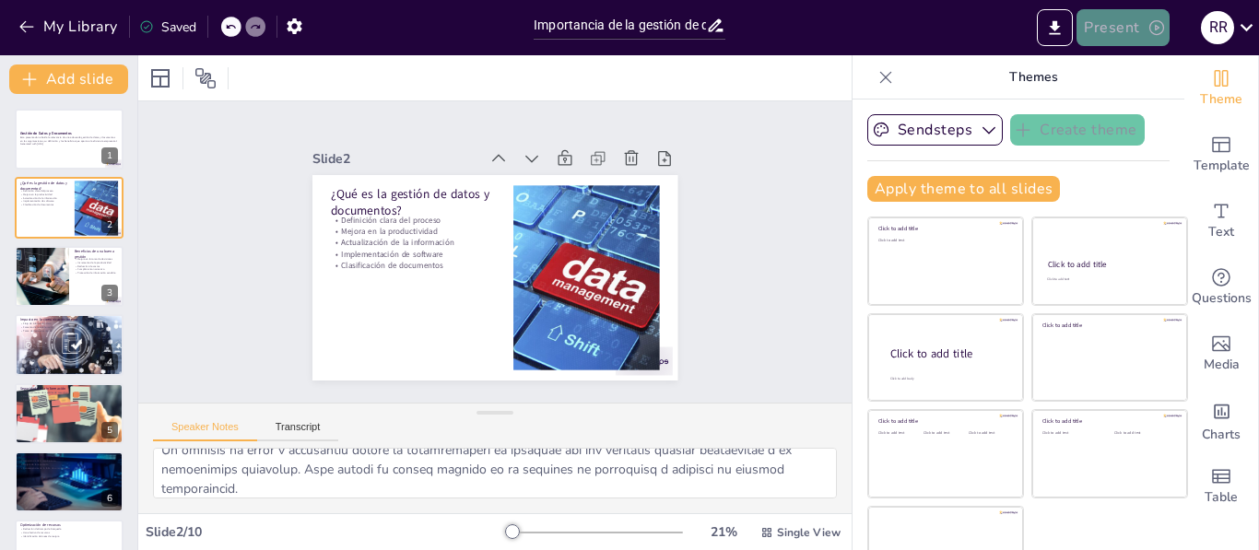
click at [1122, 25] on button "Present" at bounding box center [1123, 27] width 92 height 37
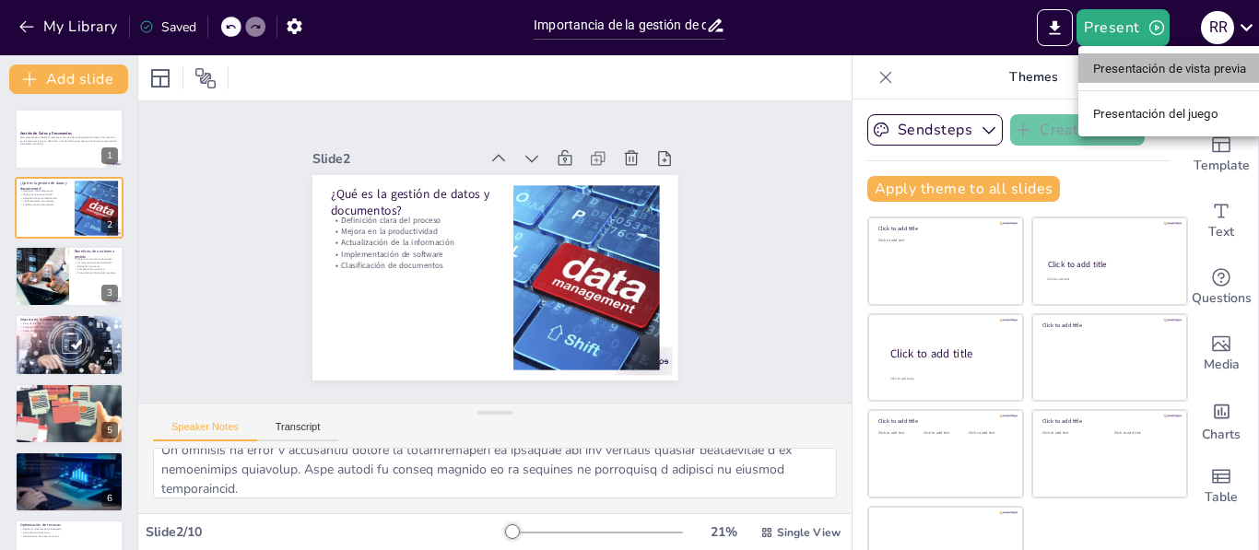
click at [1130, 70] on font "Presentación de vista previa" at bounding box center [1170, 69] width 154 height 14
